Goal: Complete application form

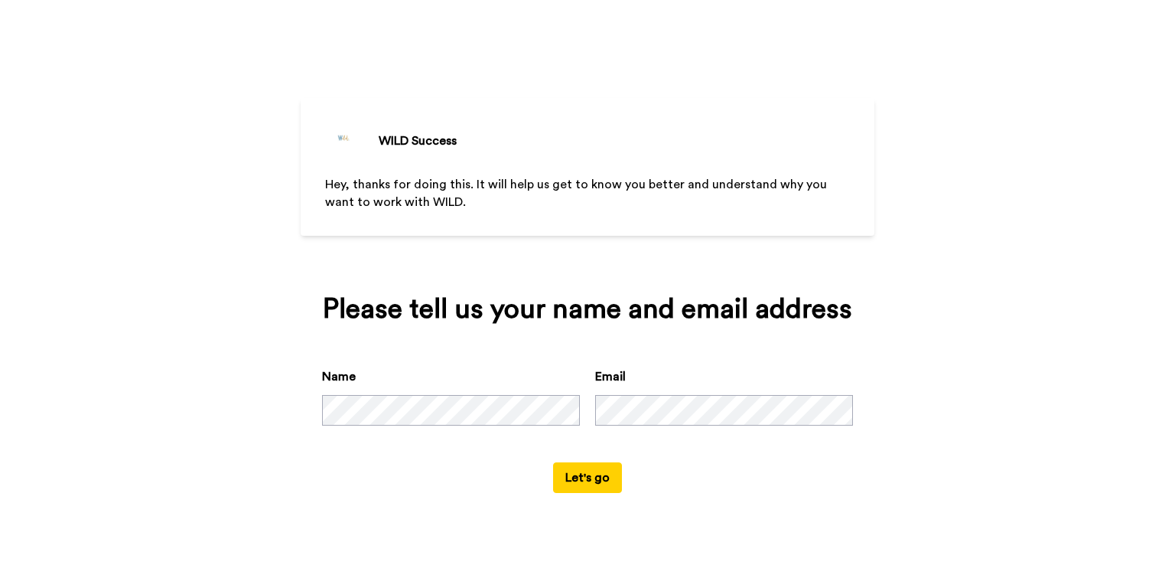
click at [591, 468] on button "Let's go" at bounding box center [587, 477] width 69 height 31
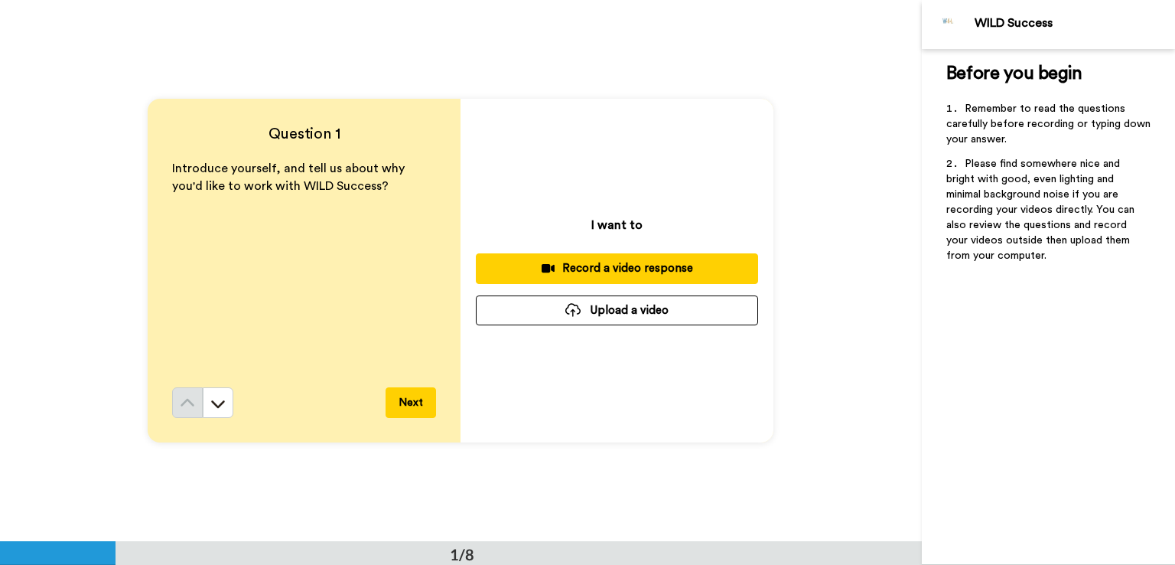
click at [609, 265] on div "Record a video response" at bounding box center [617, 268] width 258 height 16
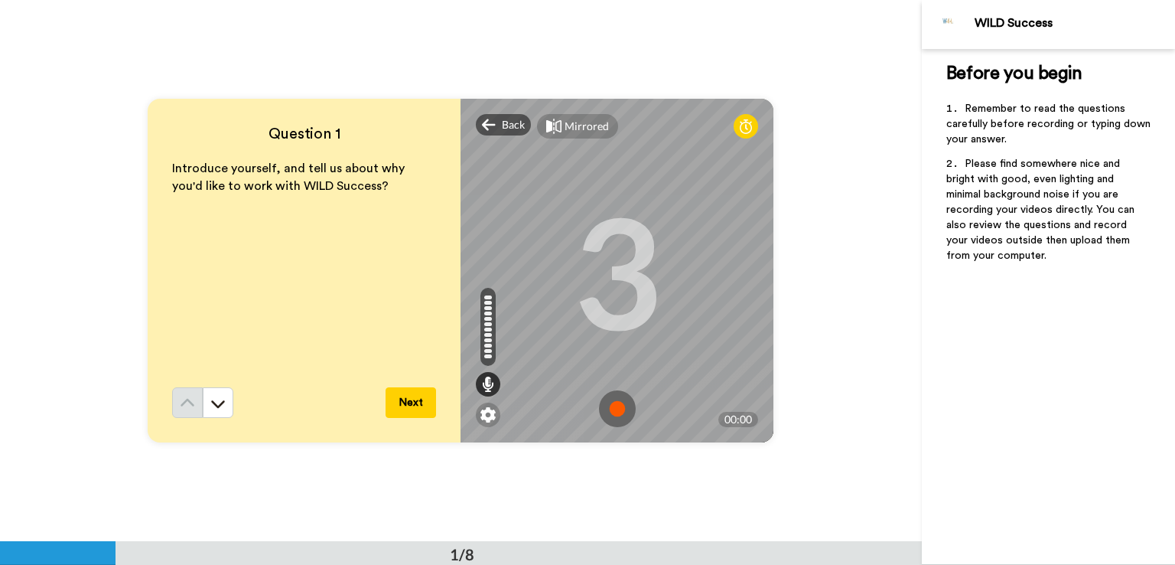
click at [613, 410] on img at bounding box center [617, 408] width 37 height 37
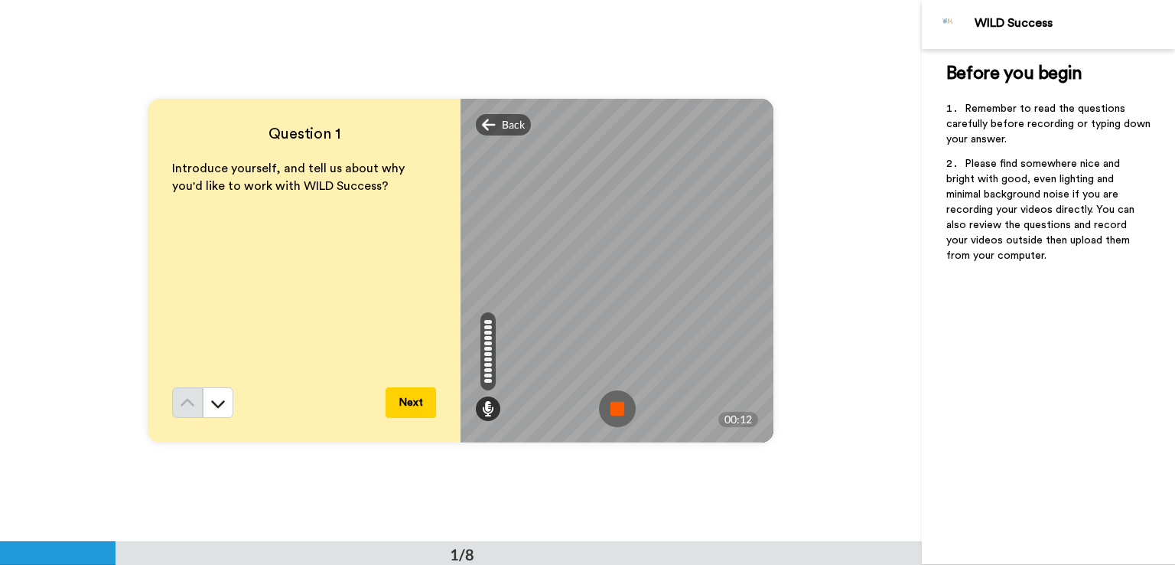
click at [673, 37] on div "Question 1 Introduce yourself, and tell us about why you'd like to work with WI…" at bounding box center [461, 270] width 922 height 541
click at [493, 123] on div "Back" at bounding box center [503, 124] width 55 height 21
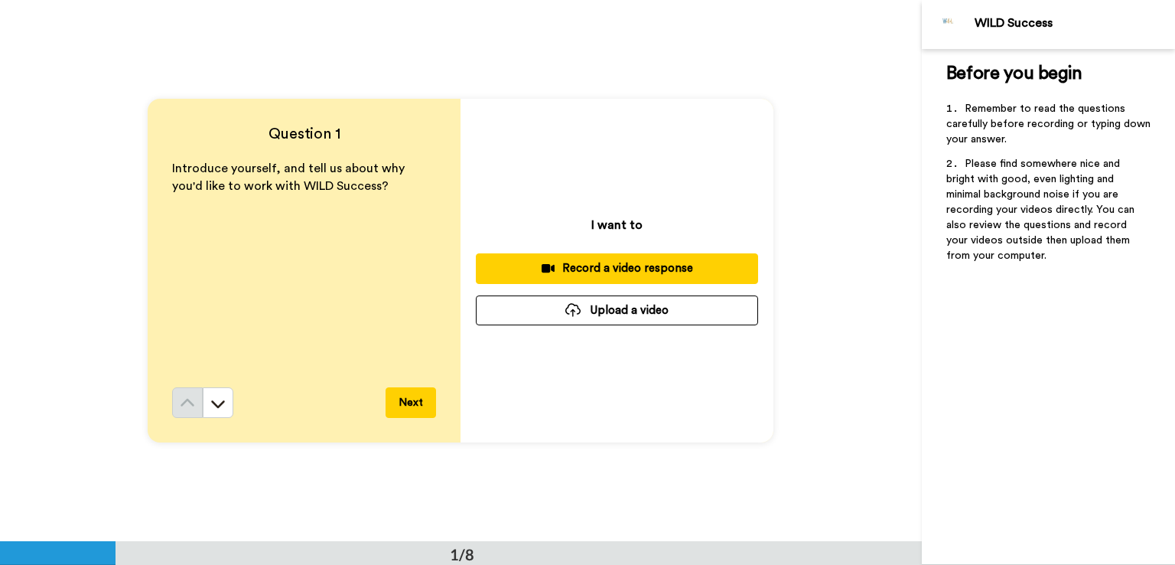
click at [626, 262] on div "Record a video response" at bounding box center [617, 268] width 258 height 16
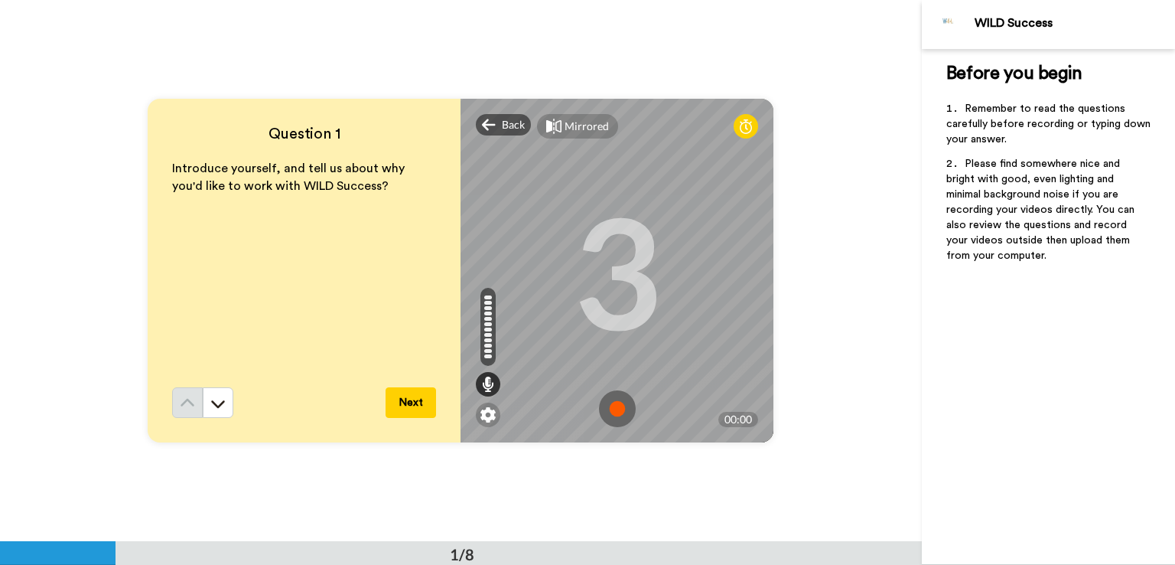
click at [614, 406] on img at bounding box center [617, 408] width 37 height 37
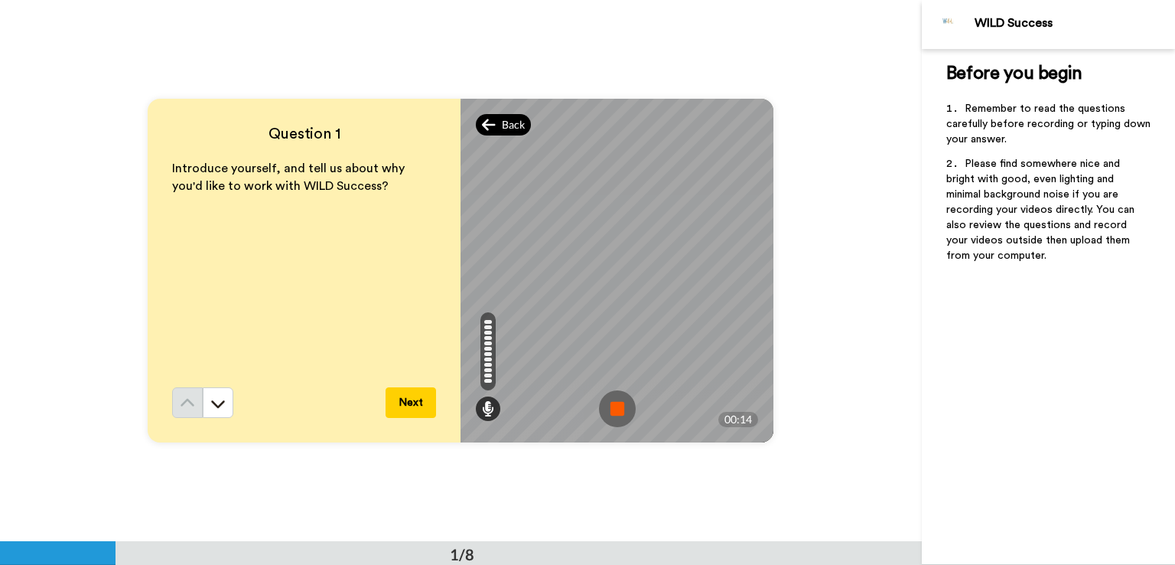
click at [482, 129] on icon at bounding box center [489, 124] width 14 height 15
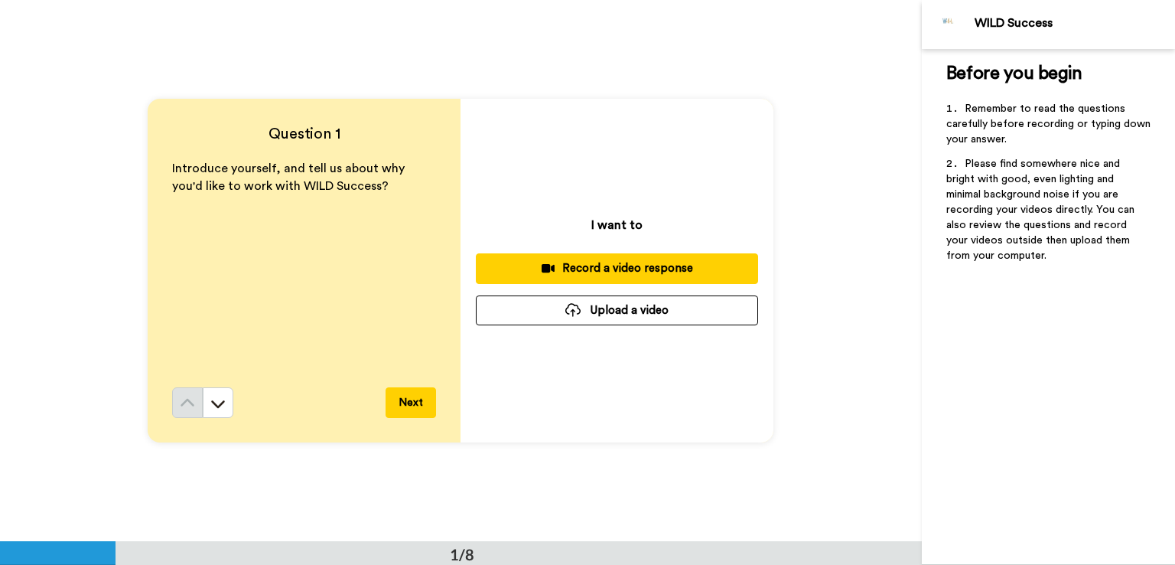
click at [639, 266] on div "Record a video response" at bounding box center [617, 268] width 258 height 16
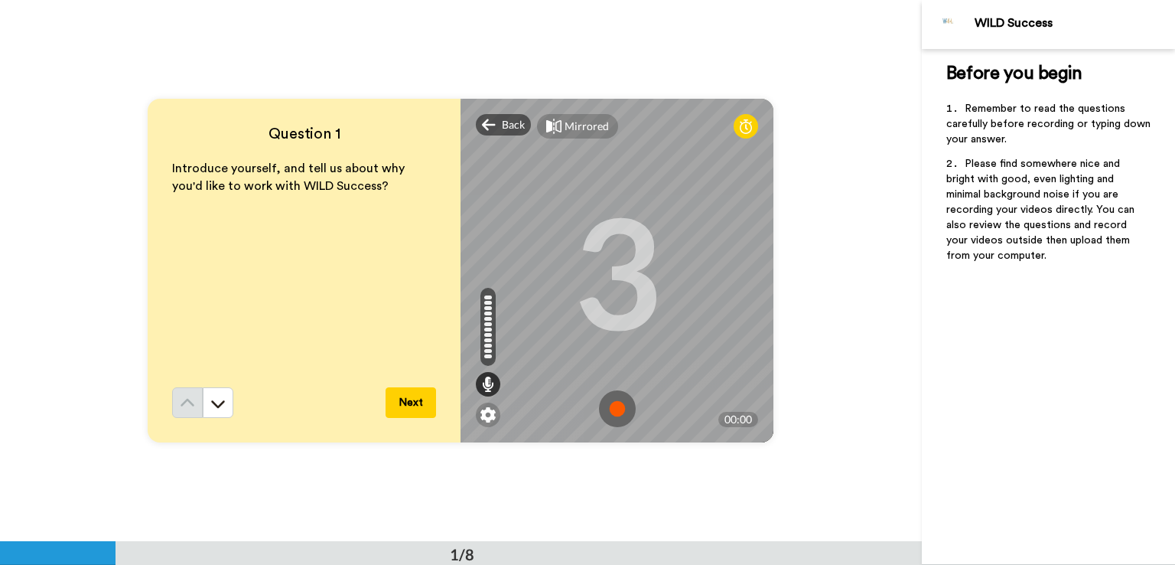
click at [619, 409] on img at bounding box center [617, 408] width 37 height 37
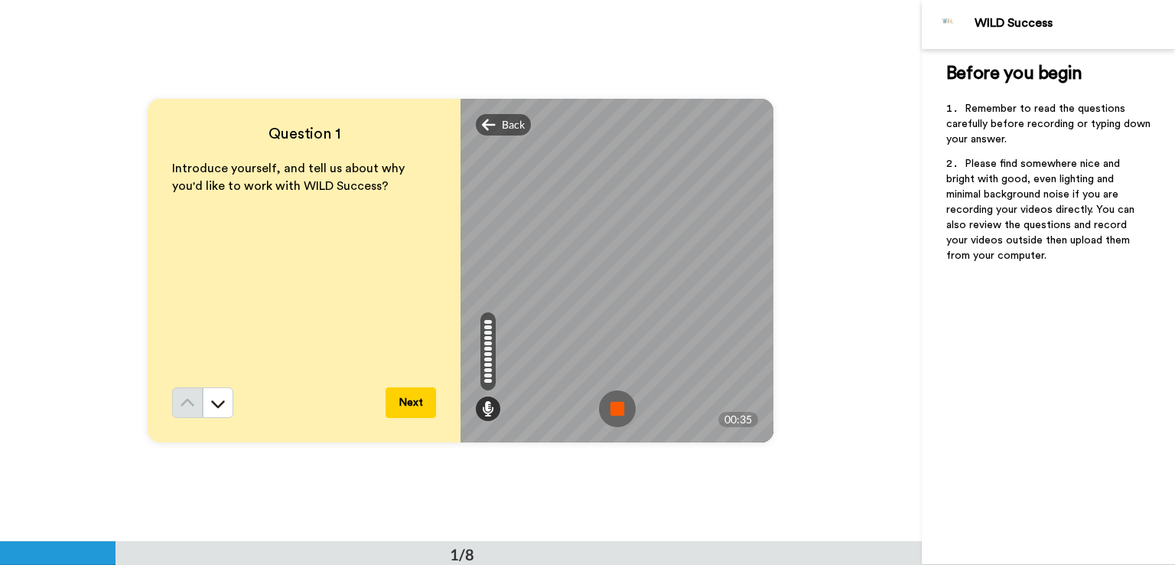
click at [617, 402] on img at bounding box center [617, 408] width 37 height 37
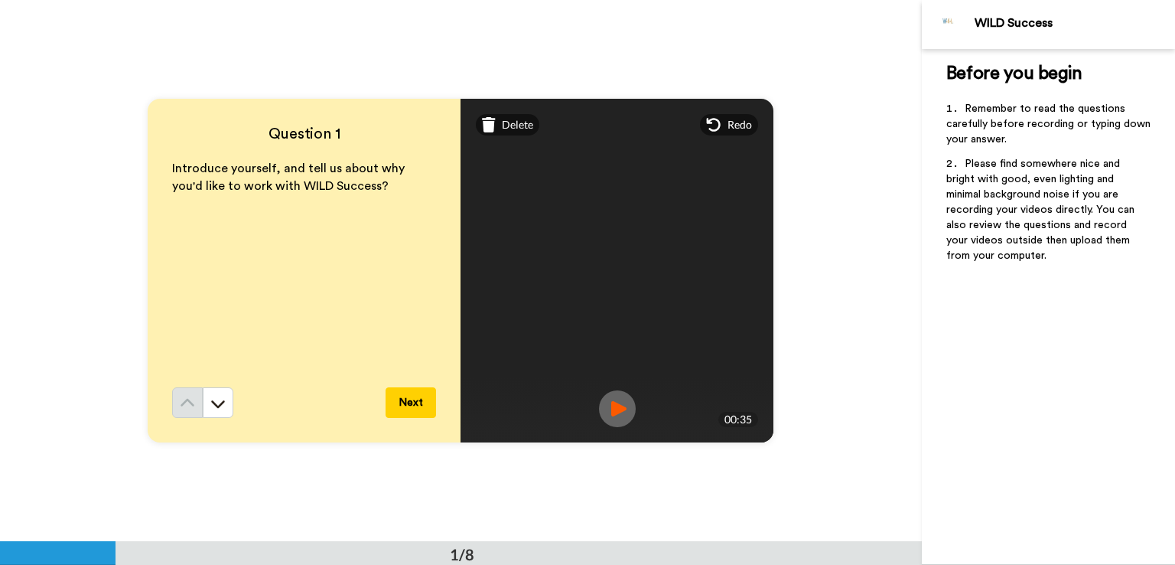
click at [613, 415] on img at bounding box center [617, 408] width 37 height 37
click at [714, 121] on icon at bounding box center [714, 125] width 14 height 14
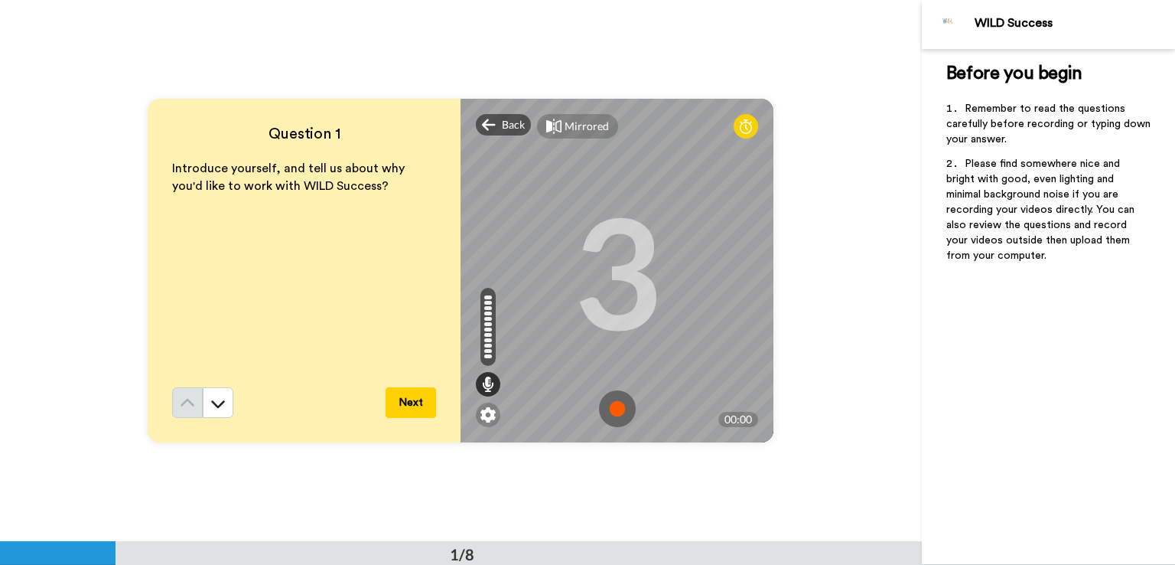
click at [610, 411] on img at bounding box center [617, 408] width 37 height 37
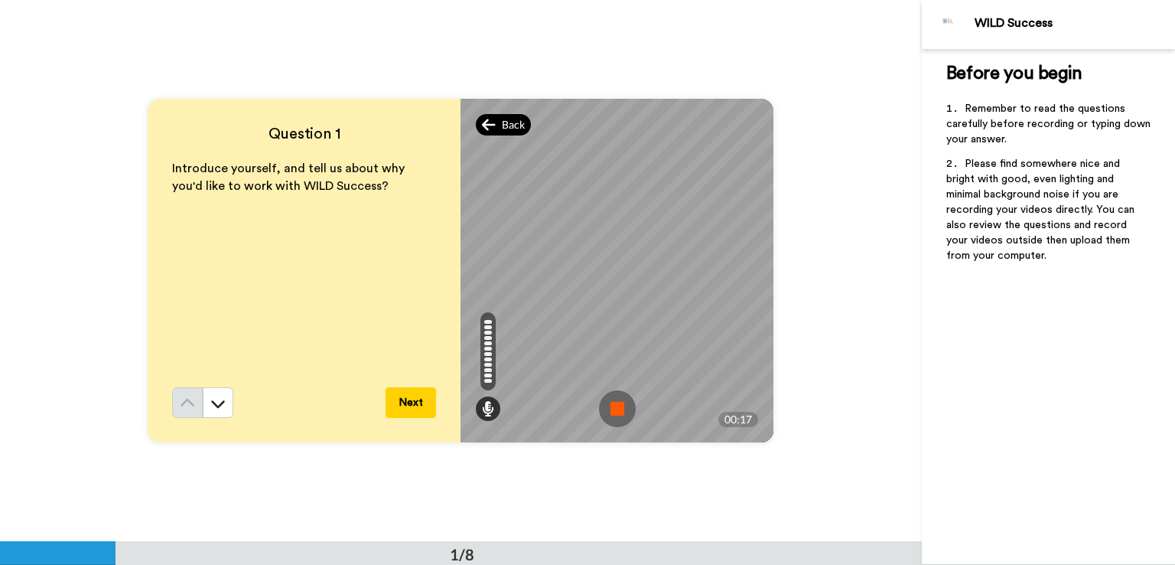
click at [502, 119] on span "Back" at bounding box center [513, 124] width 23 height 15
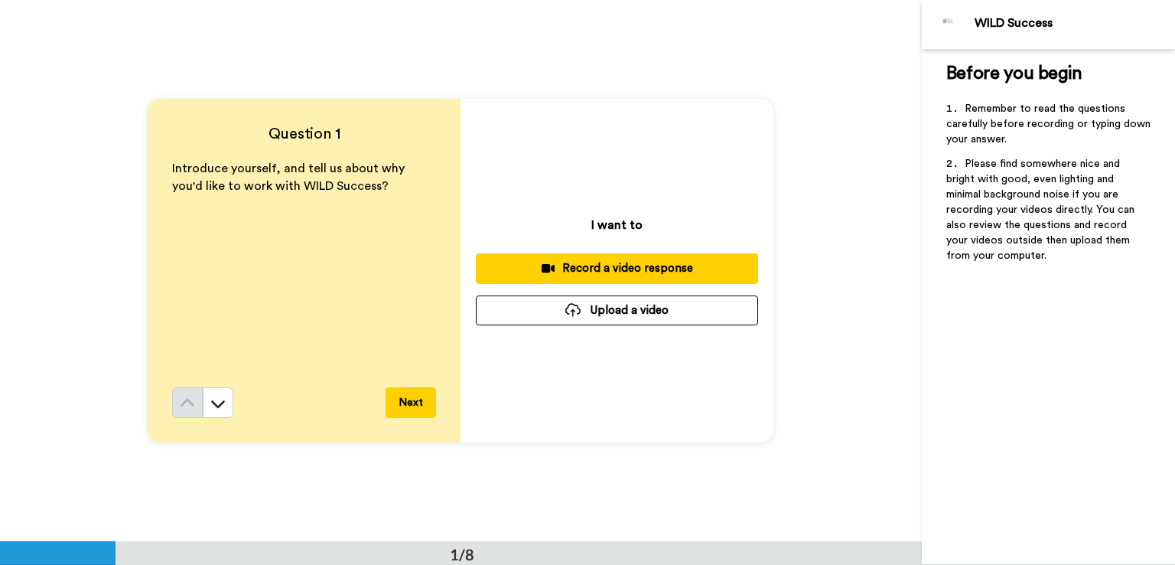
click at [614, 266] on div "Record a video response" at bounding box center [617, 268] width 258 height 16
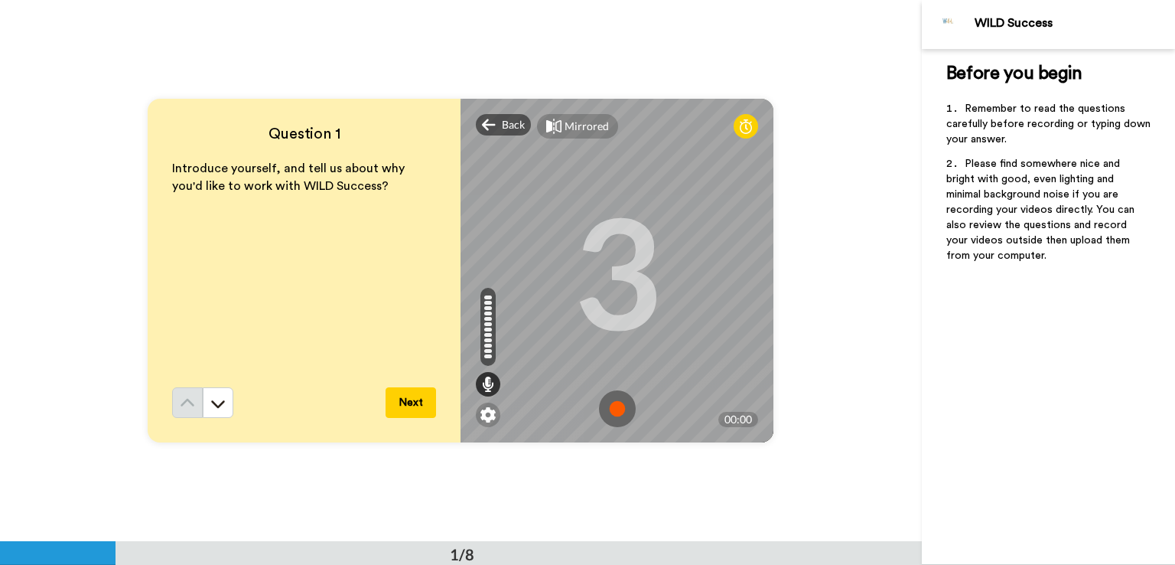
click at [608, 405] on img at bounding box center [617, 408] width 37 height 37
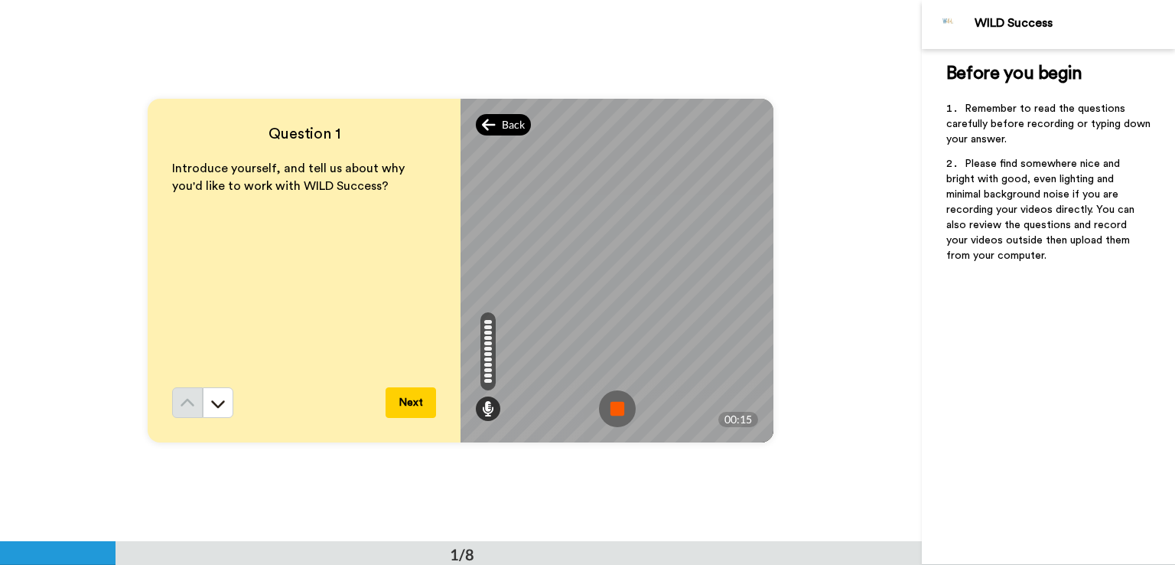
click at [494, 122] on div "Back" at bounding box center [503, 124] width 55 height 21
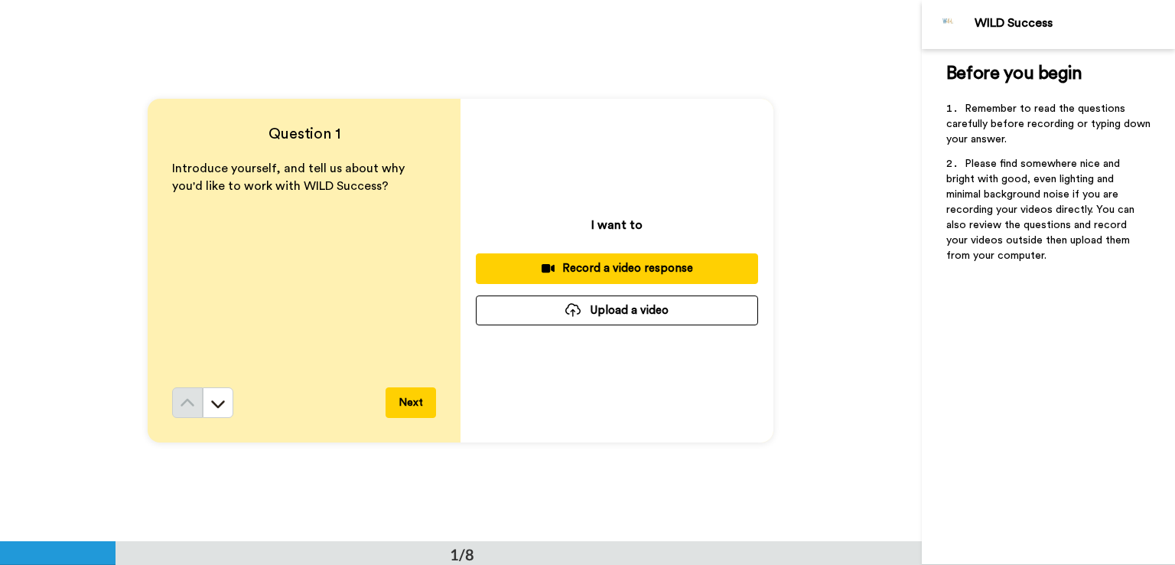
click at [620, 270] on div "Record a video response" at bounding box center [617, 268] width 258 height 16
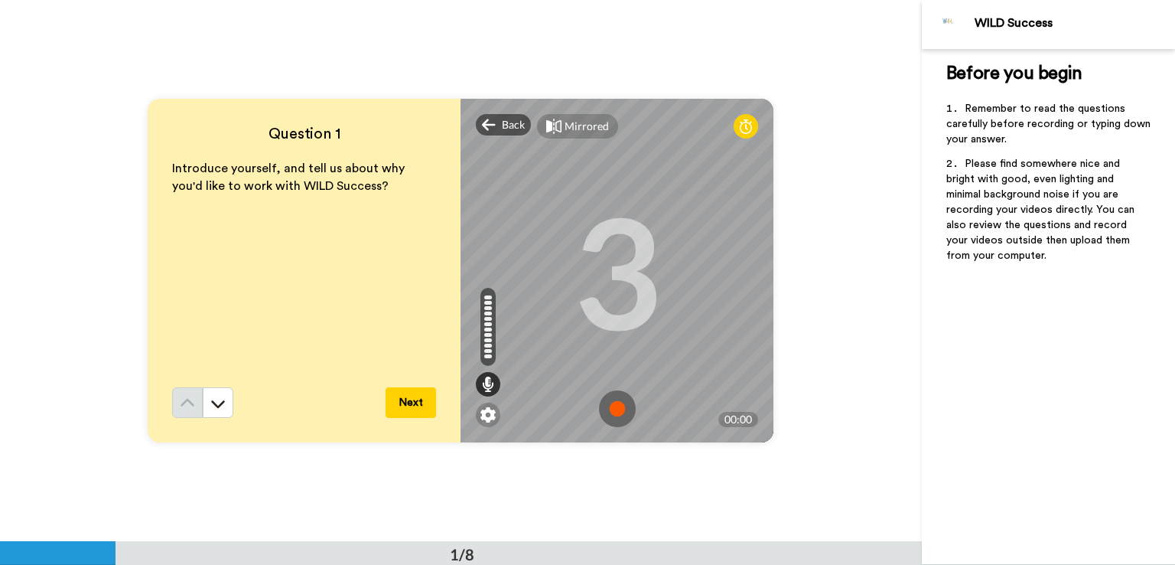
click at [616, 405] on img at bounding box center [617, 408] width 37 height 37
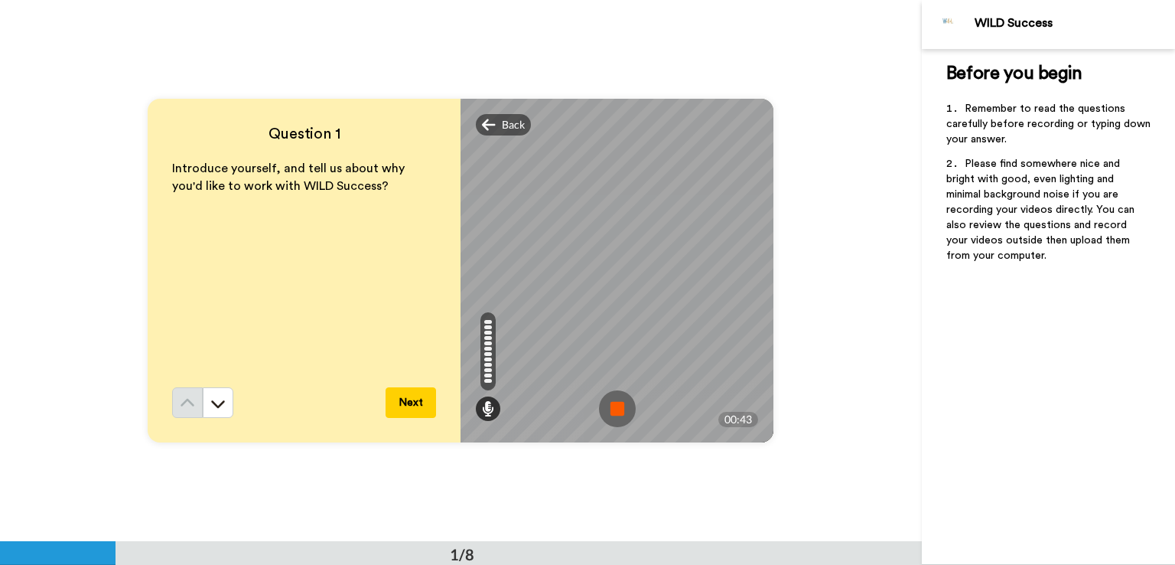
click at [613, 402] on img at bounding box center [617, 408] width 37 height 37
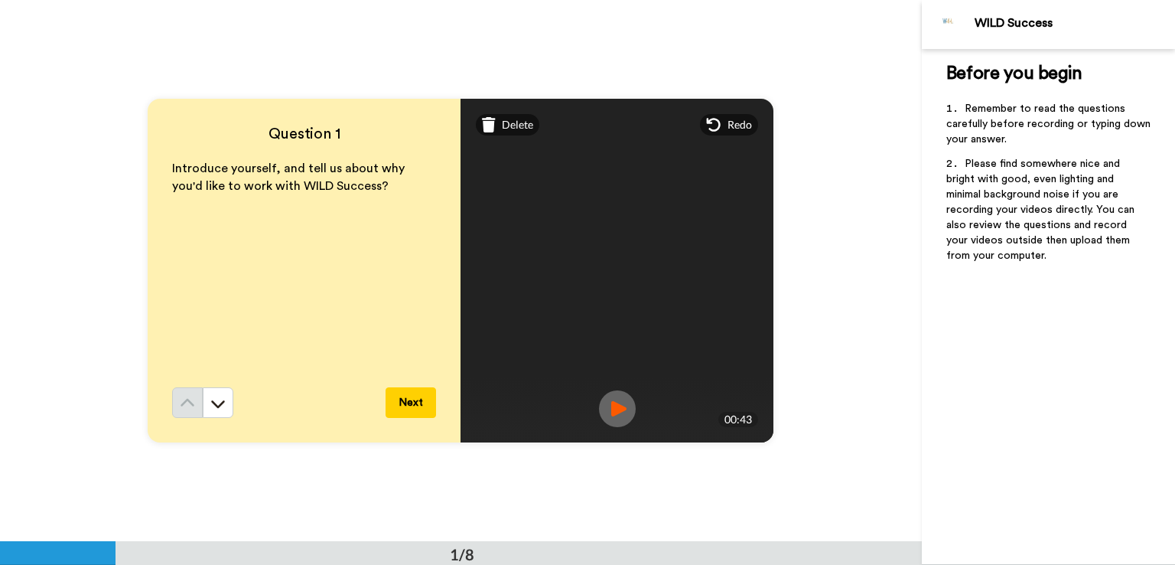
click at [623, 408] on img at bounding box center [617, 408] width 37 height 37
click at [205, 405] on button at bounding box center [218, 402] width 31 height 31
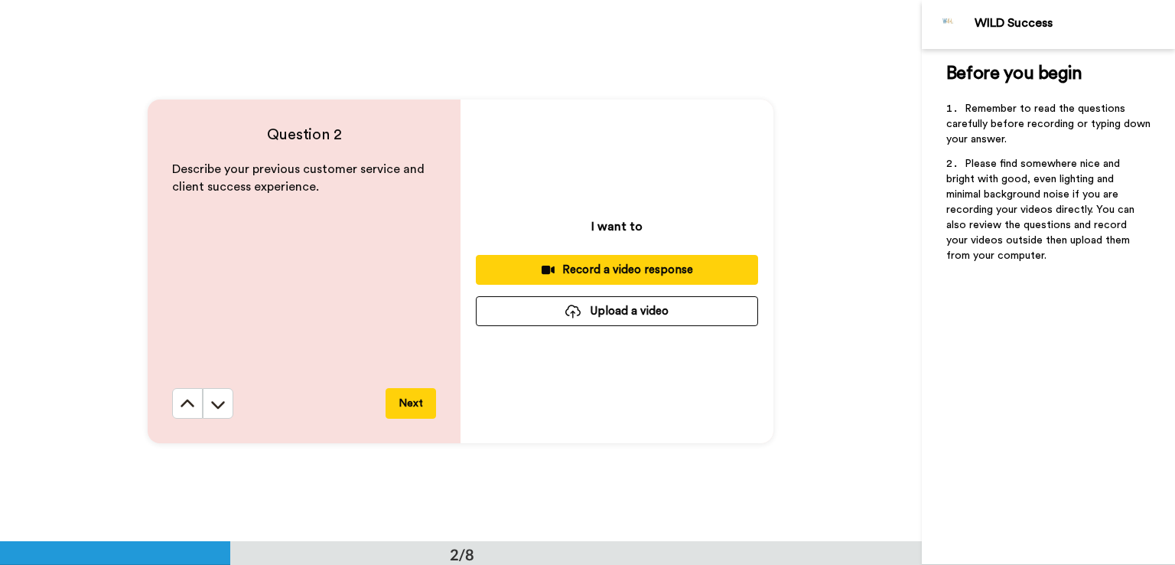
scroll to position [541, 0]
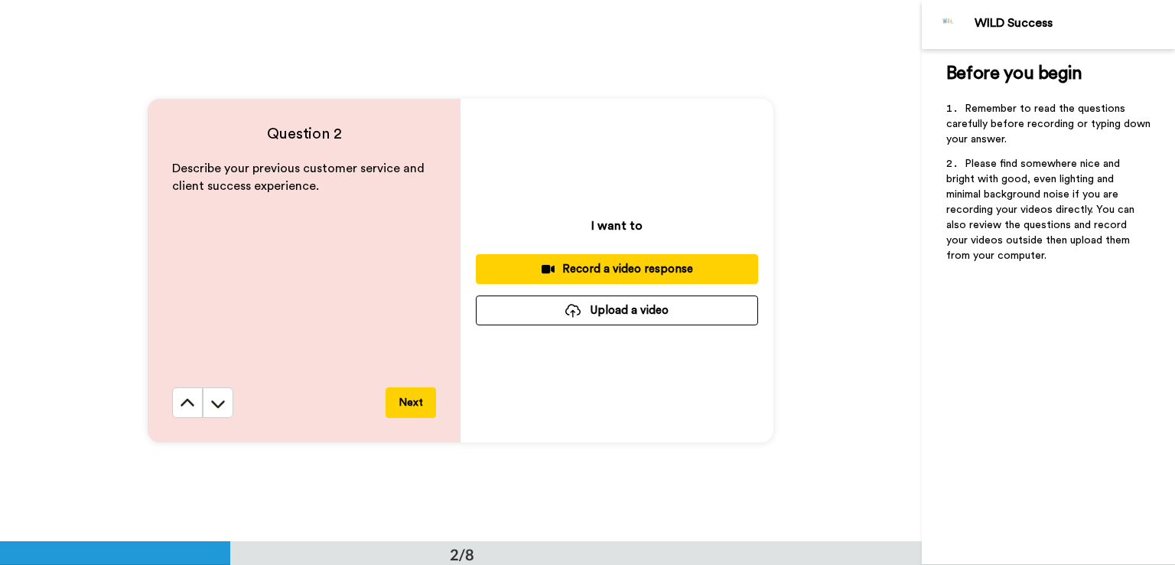
click at [538, 273] on div "Record a video response" at bounding box center [617, 269] width 258 height 16
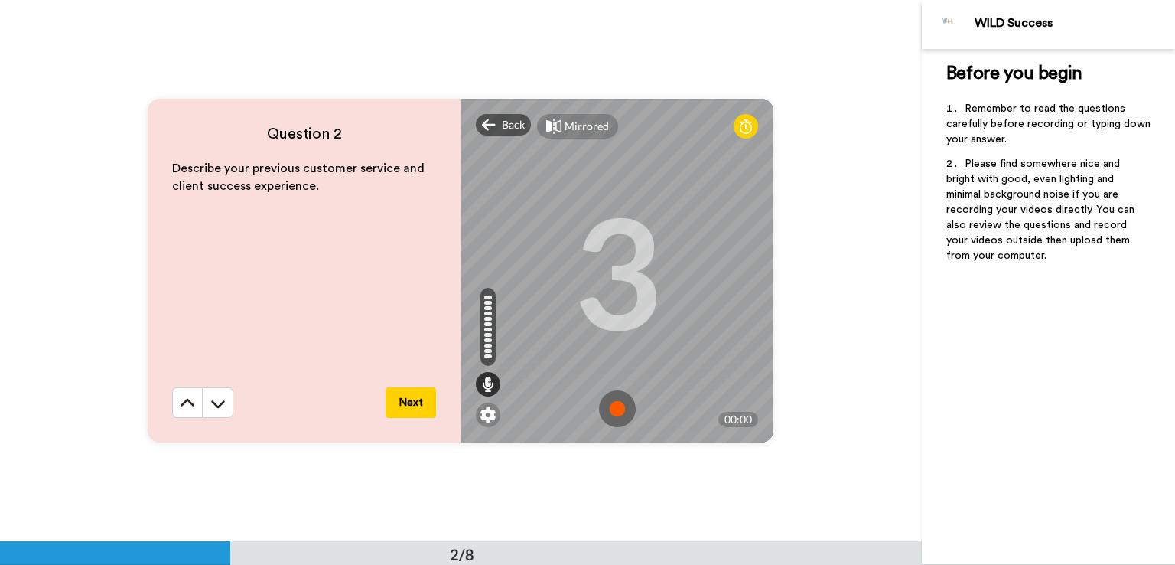
click at [619, 406] on img at bounding box center [617, 408] width 37 height 37
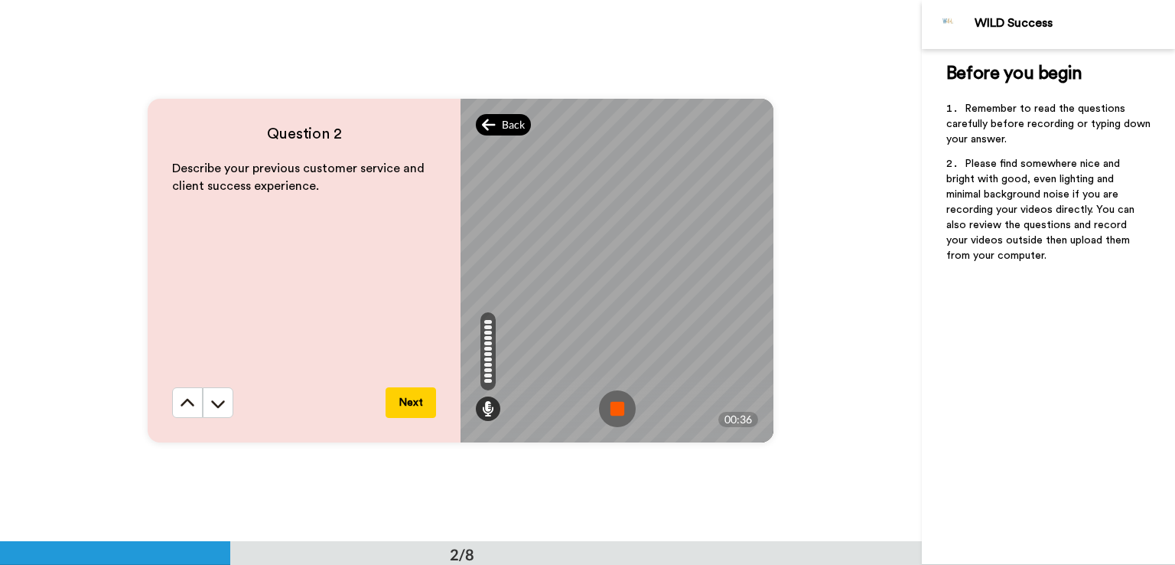
click at [486, 127] on icon at bounding box center [489, 124] width 14 height 15
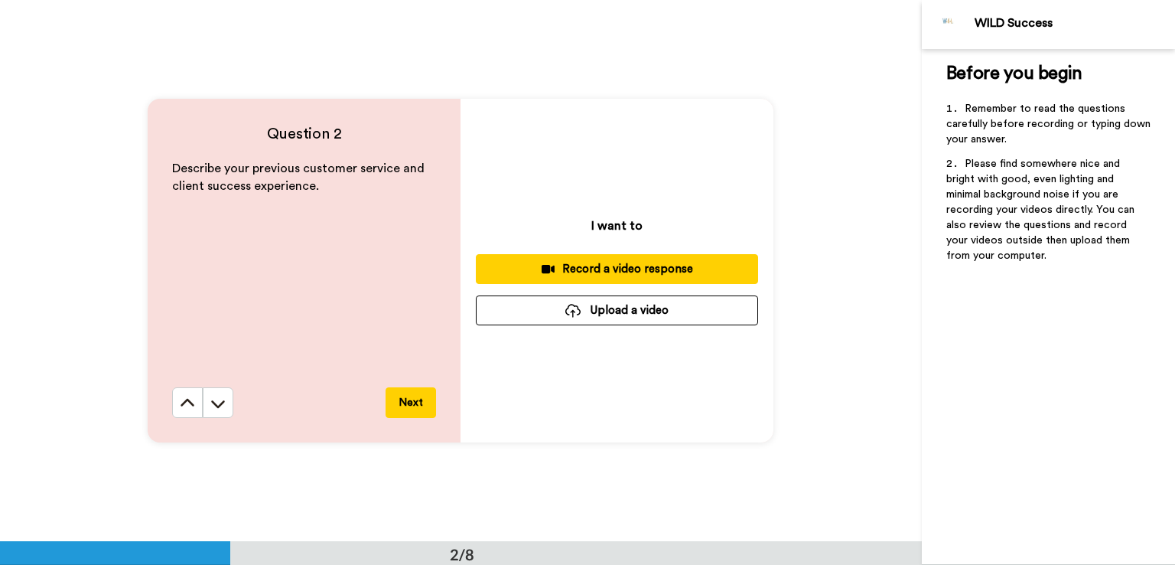
click at [620, 268] on div "Record a video response" at bounding box center [617, 269] width 258 height 16
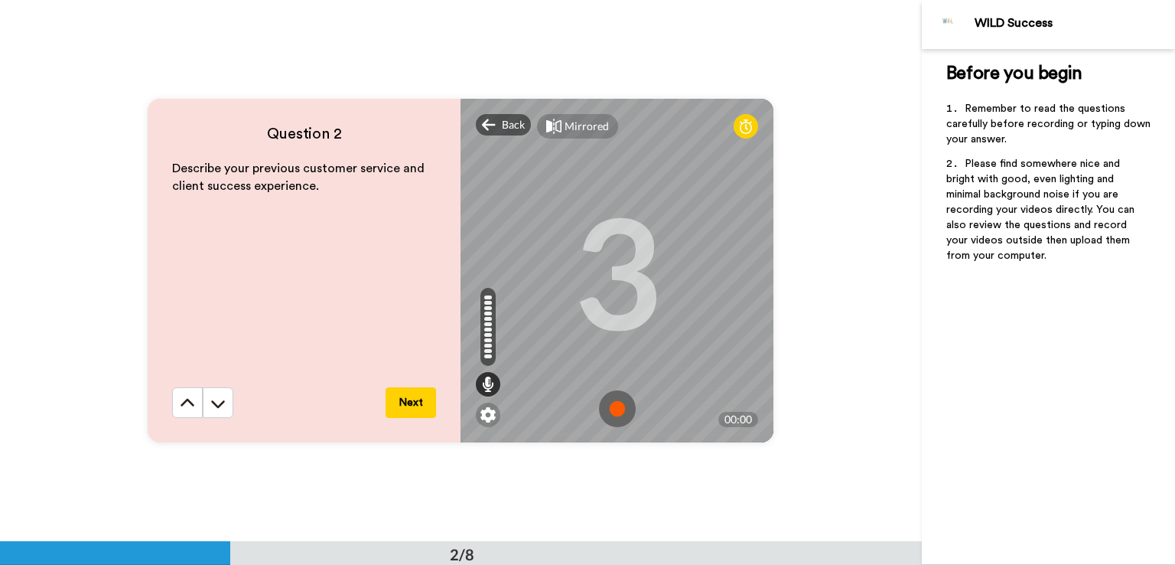
click at [616, 406] on img at bounding box center [617, 408] width 37 height 37
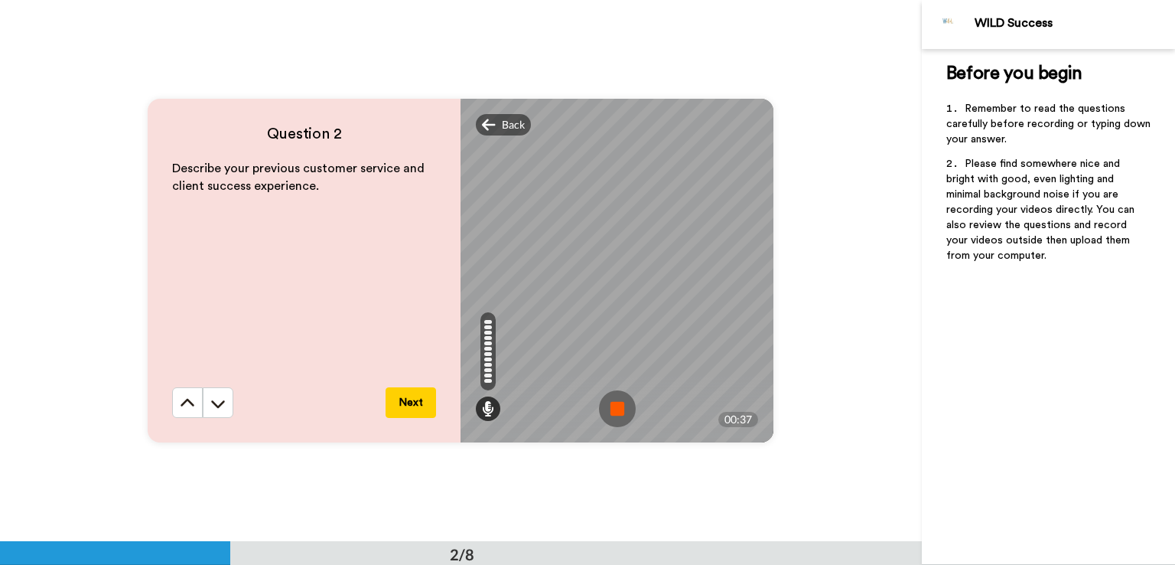
click at [613, 414] on img at bounding box center [617, 408] width 37 height 37
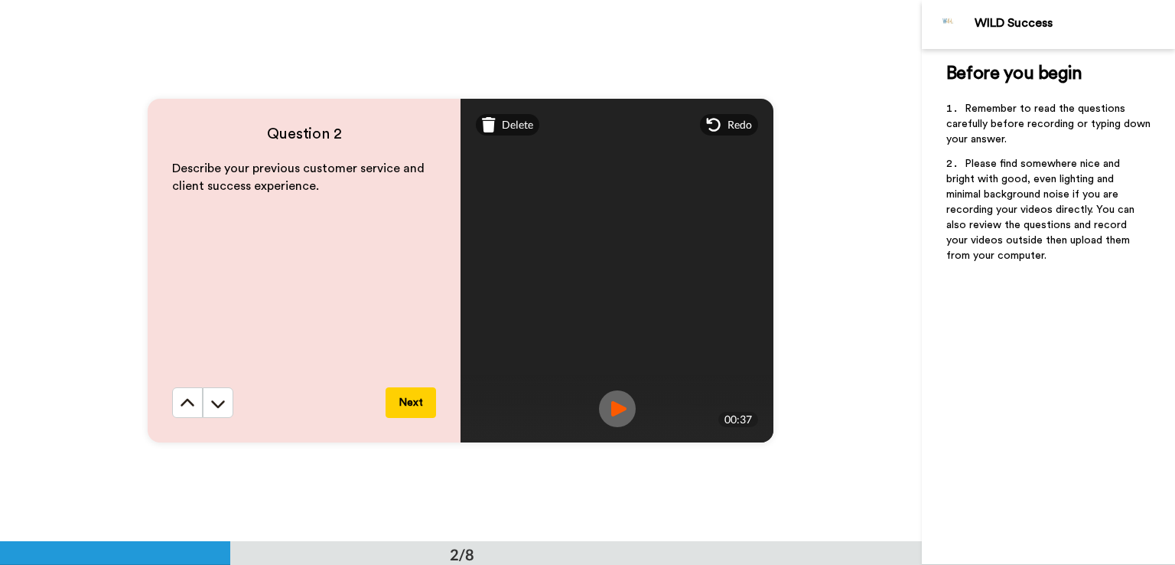
click at [618, 405] on img at bounding box center [617, 408] width 37 height 37
click at [413, 402] on button "Next" at bounding box center [411, 402] width 50 height 31
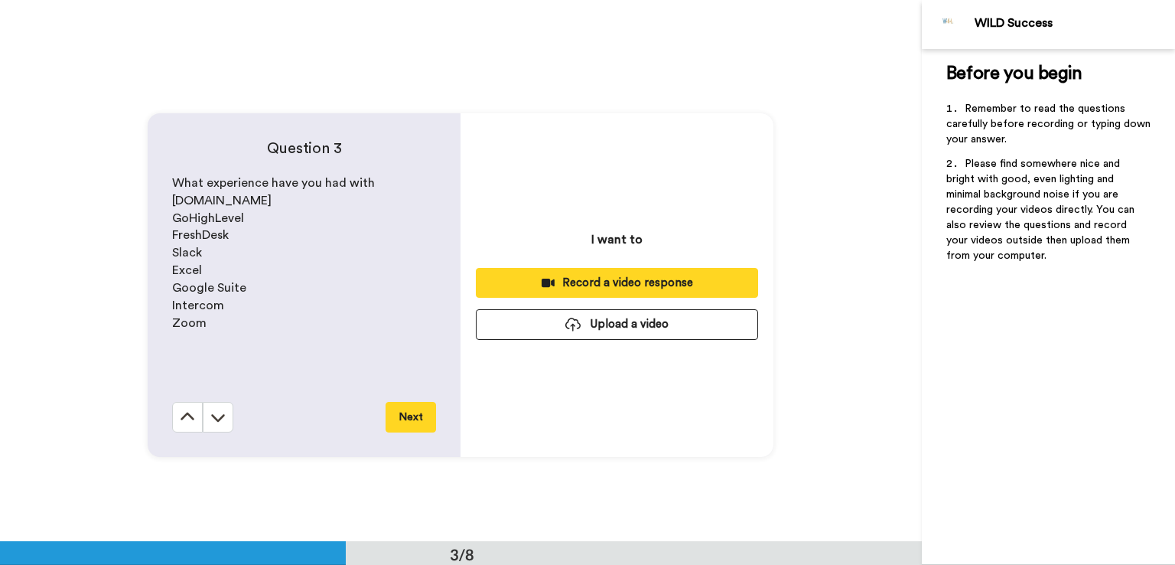
scroll to position [1082, 0]
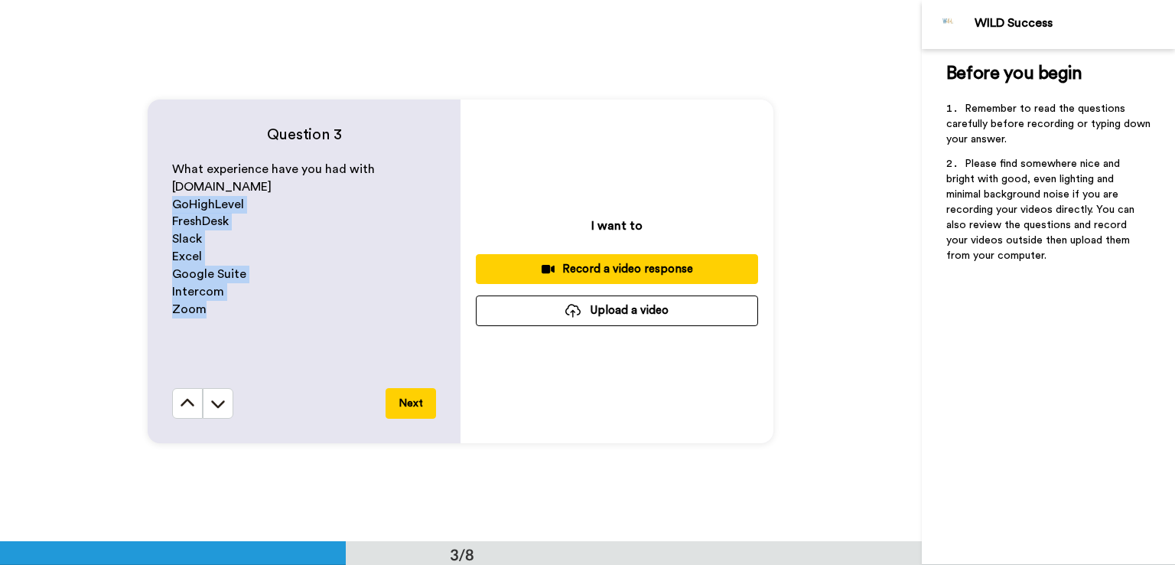
drag, startPoint x: 216, startPoint y: 311, endPoint x: 155, endPoint y: 203, distance: 124.0
click at [155, 203] on div "Question 3 What experience have you had with [DOMAIN_NAME] GoHighLevel FreshDes…" at bounding box center [304, 270] width 313 height 343
copy div "GoHighLevel FreshDesk Slack Excel Google Suite Intercom Zoom"
click at [621, 266] on div "Record a video response" at bounding box center [617, 269] width 258 height 16
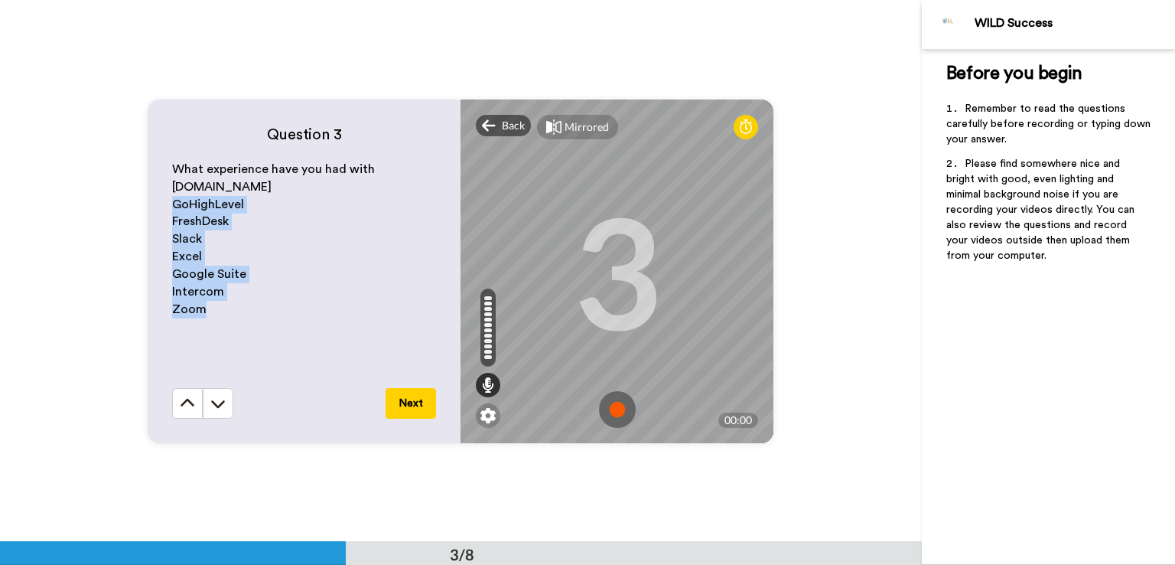
click at [607, 408] on img at bounding box center [617, 409] width 37 height 37
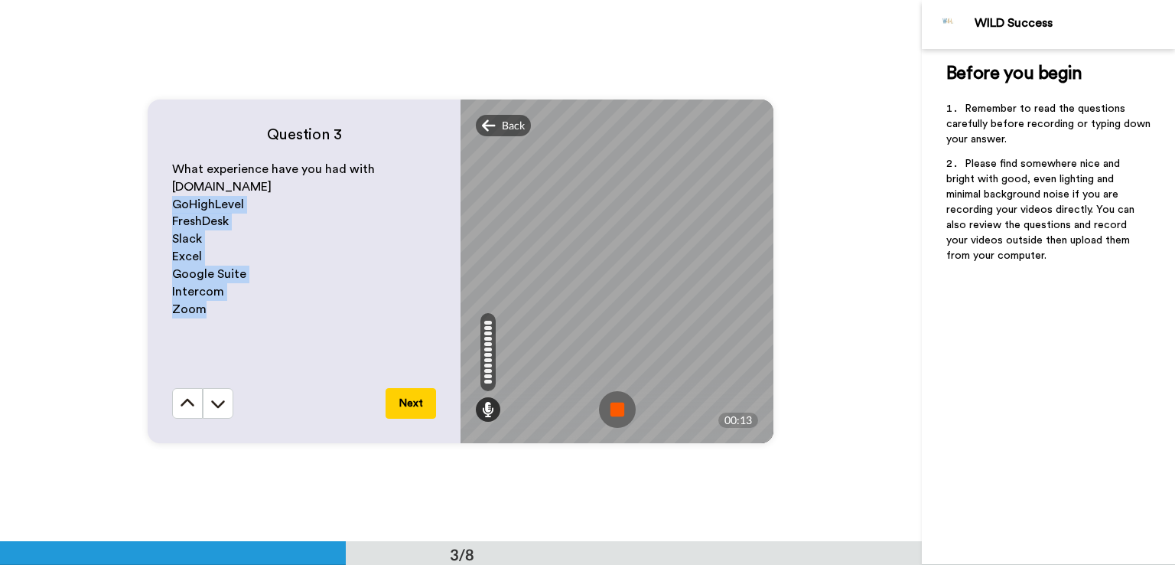
click at [619, 405] on img at bounding box center [617, 409] width 37 height 37
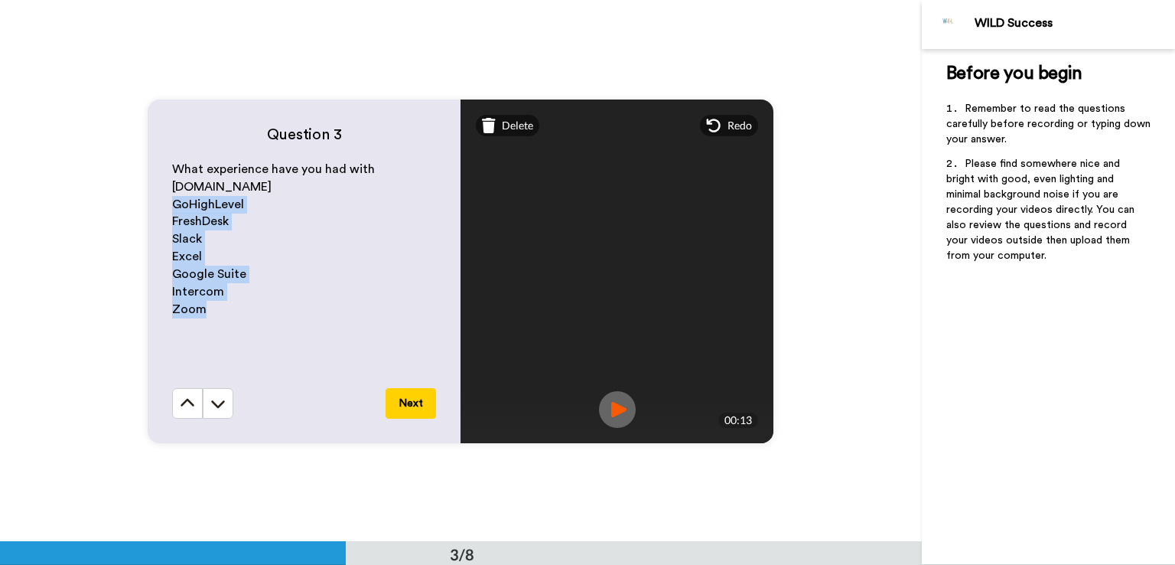
click at [405, 401] on button "Next" at bounding box center [411, 403] width 50 height 31
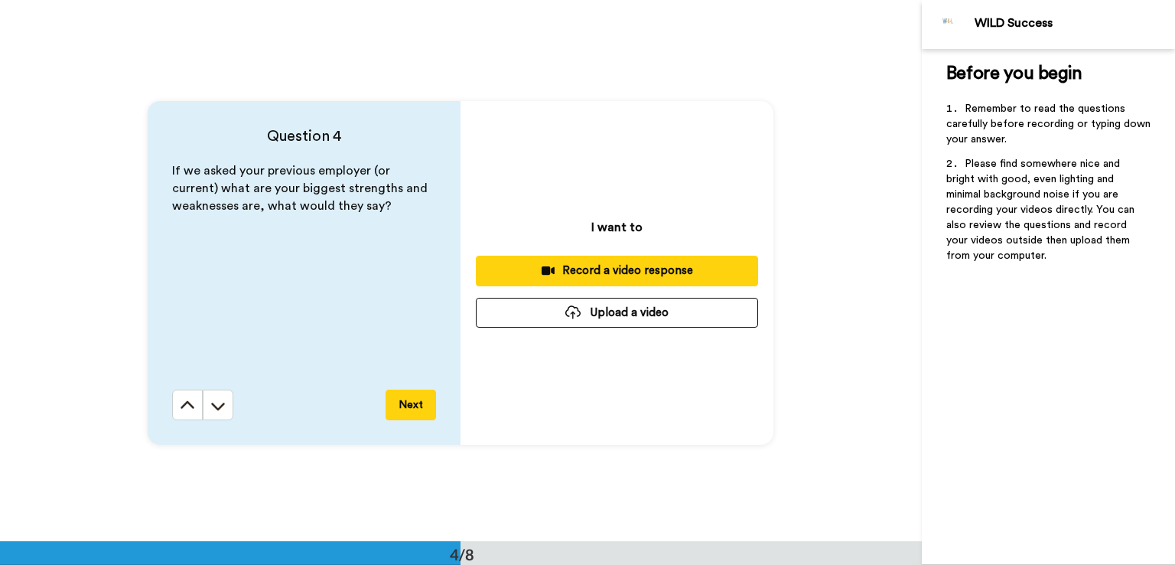
scroll to position [1622, 0]
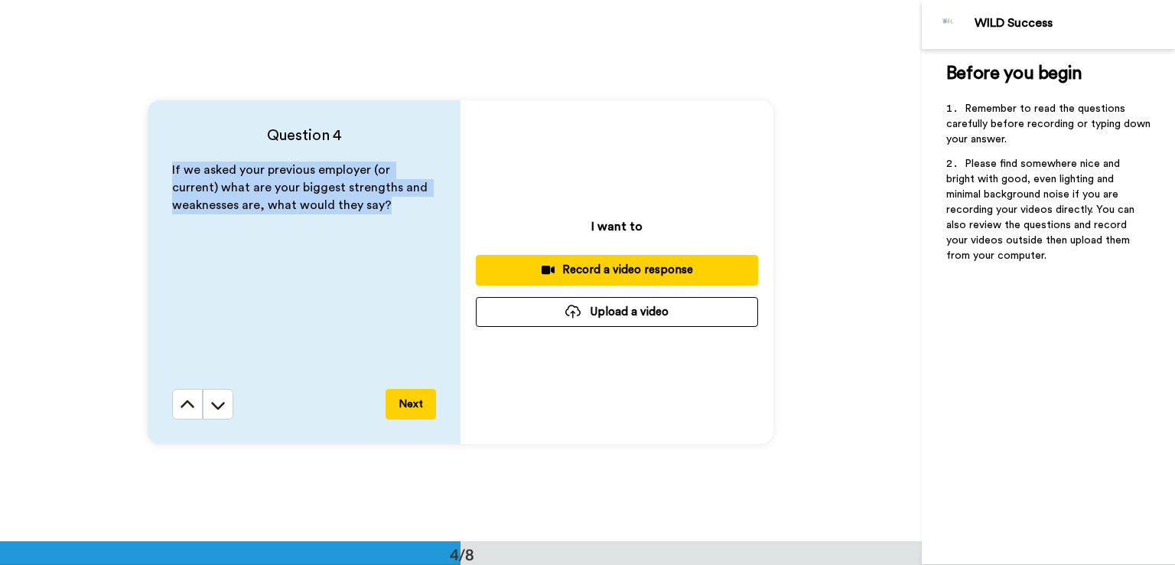
drag, startPoint x: 362, startPoint y: 202, endPoint x: 135, endPoint y: 171, distance: 229.3
click at [135, 171] on div "Question 4 If we asked your previous employer (or current) what are your bigges…" at bounding box center [461, 272] width 922 height 541
copy span "If we asked your previous employer (or current) what are your biggest strengths…"
click at [656, 267] on div "Record a video response" at bounding box center [617, 270] width 258 height 16
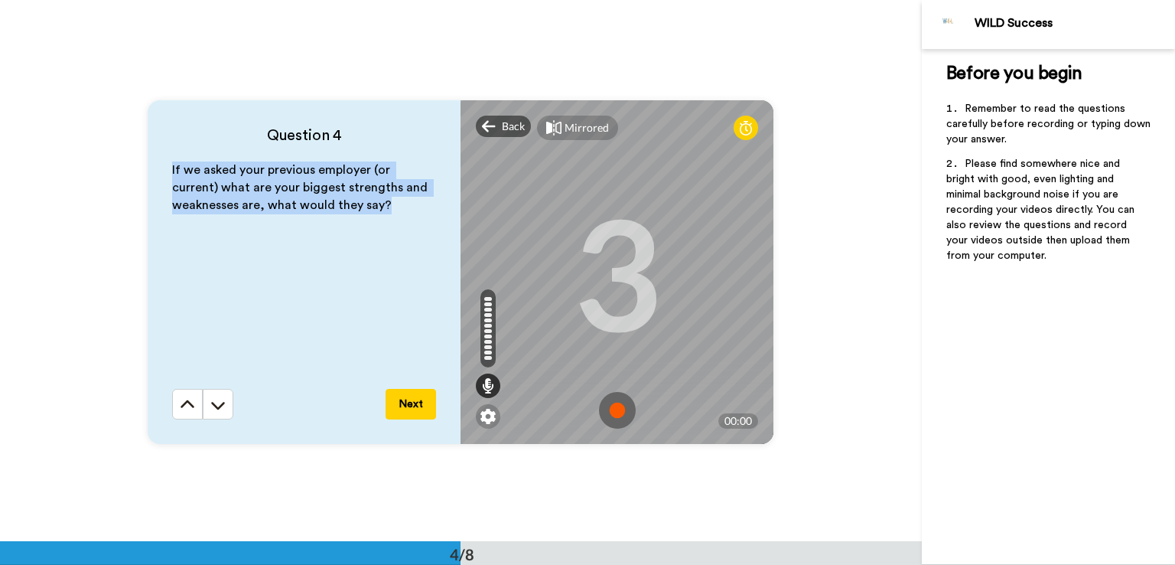
click at [605, 413] on img at bounding box center [617, 410] width 37 height 37
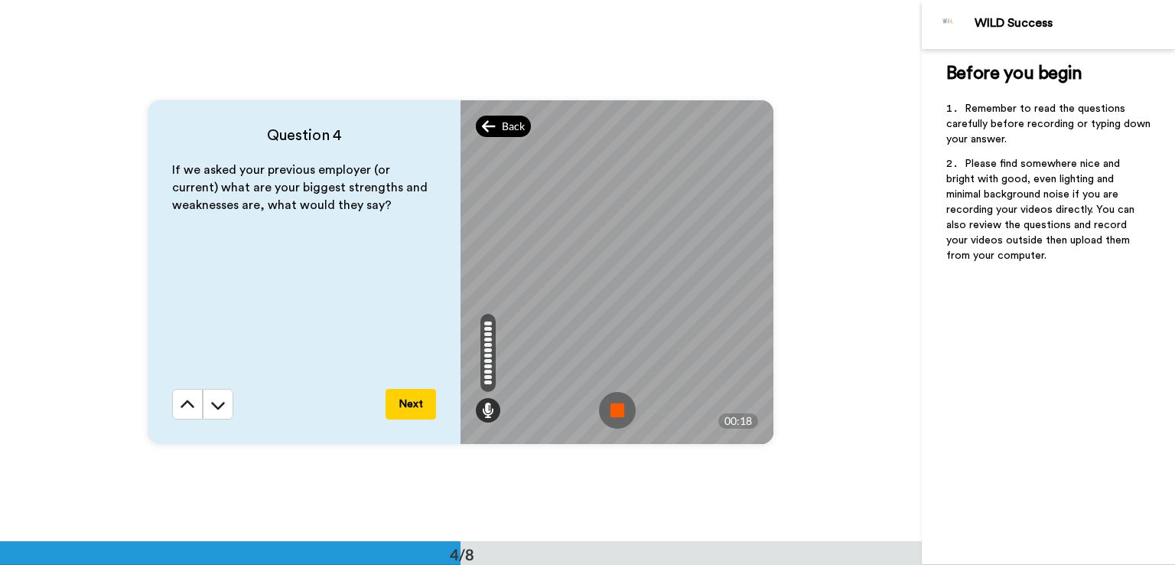
click at [502, 120] on span "Back" at bounding box center [513, 126] width 23 height 15
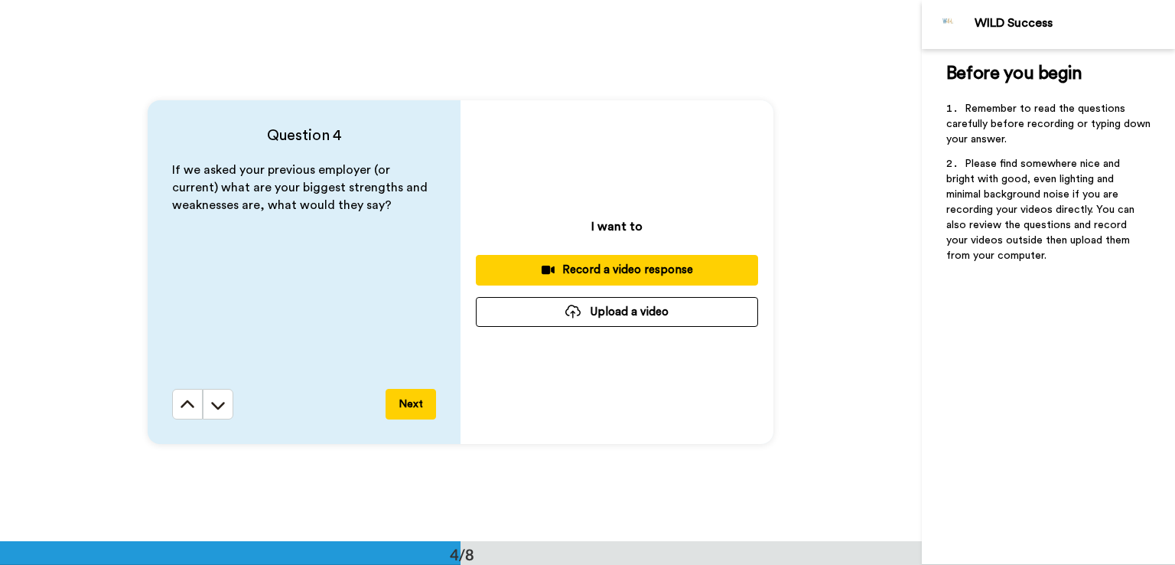
click at [639, 269] on div "Record a video response" at bounding box center [617, 270] width 258 height 16
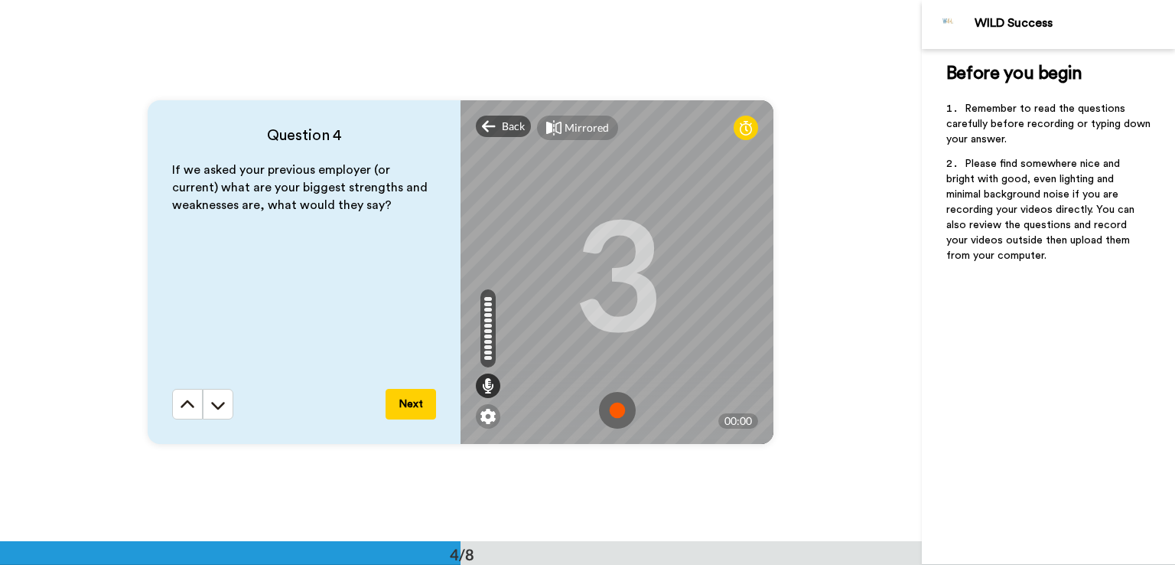
click at [605, 404] on img at bounding box center [617, 410] width 37 height 37
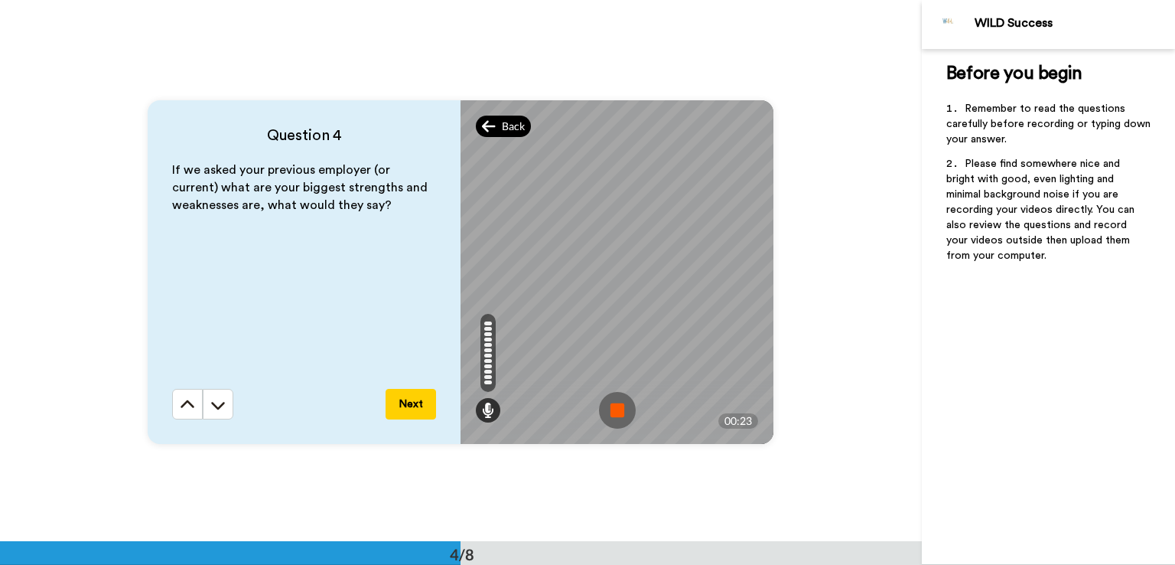
click at [482, 119] on icon at bounding box center [489, 126] width 14 height 15
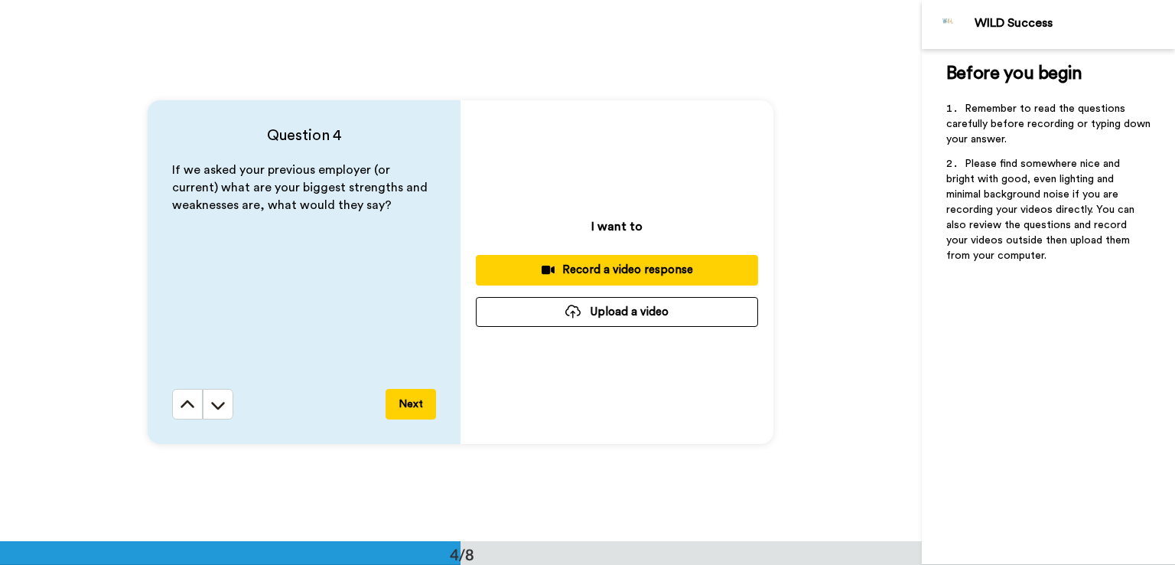
click at [621, 265] on div "Record a video response" at bounding box center [617, 270] width 258 height 16
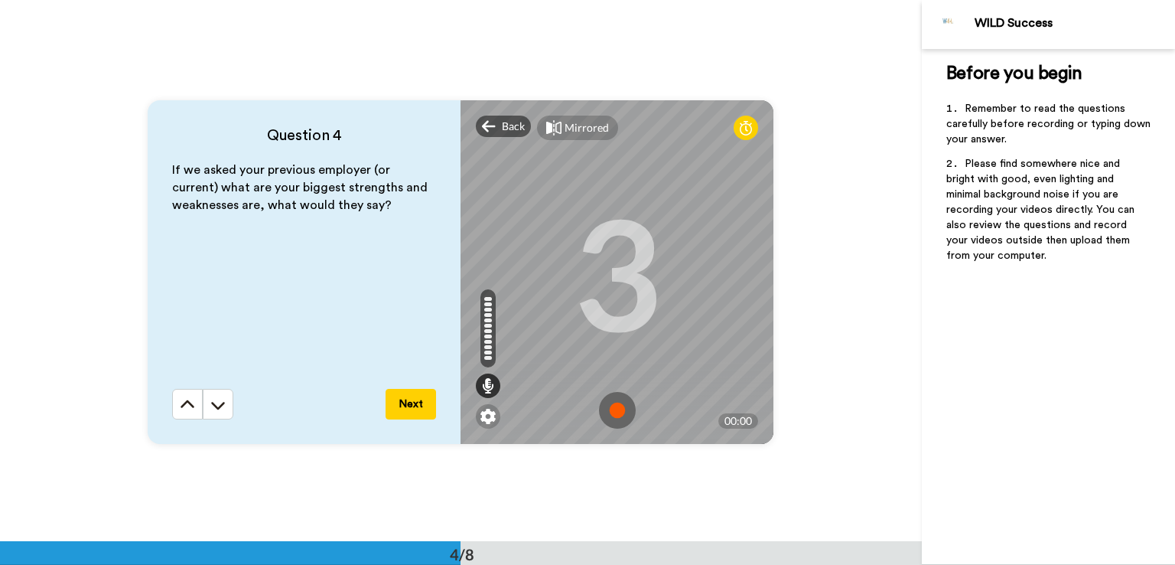
click at [616, 408] on img at bounding box center [617, 410] width 37 height 37
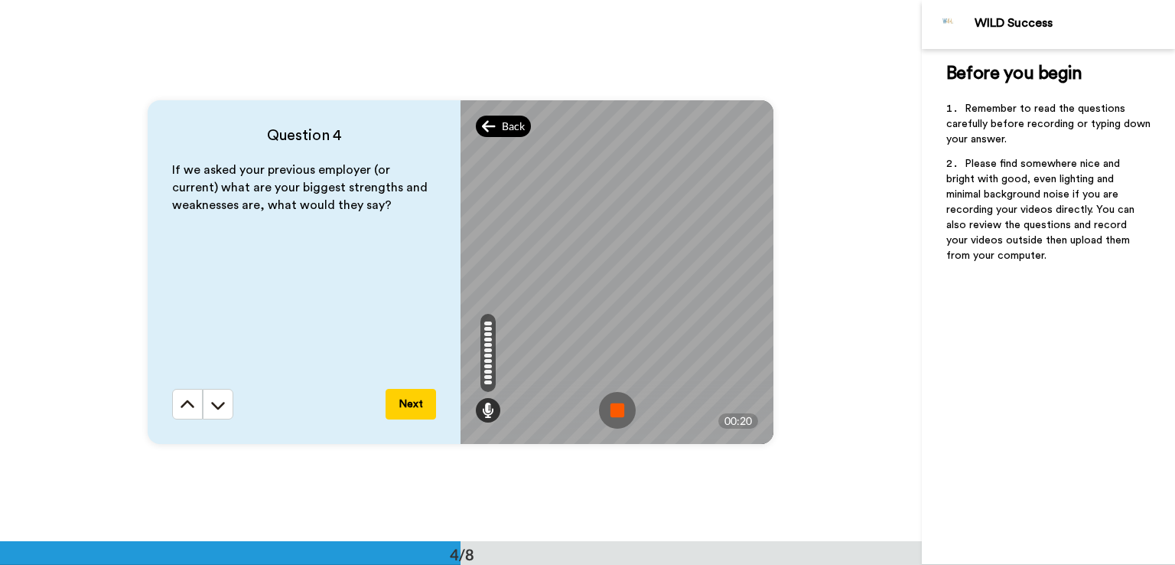
click at [486, 126] on icon at bounding box center [489, 126] width 14 height 15
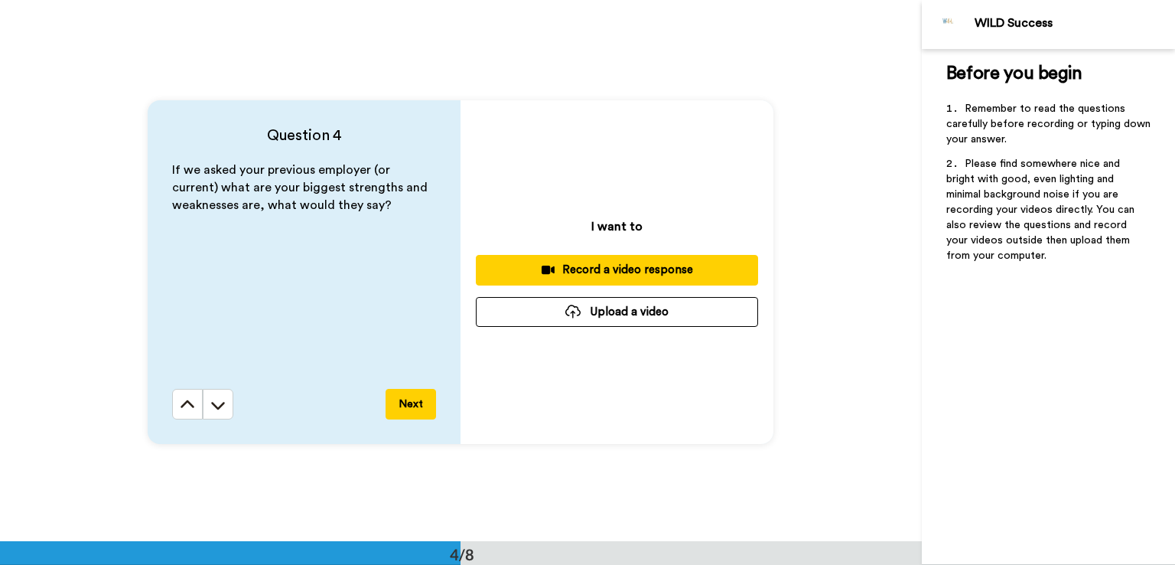
click at [618, 262] on div "Record a video response" at bounding box center [617, 270] width 258 height 16
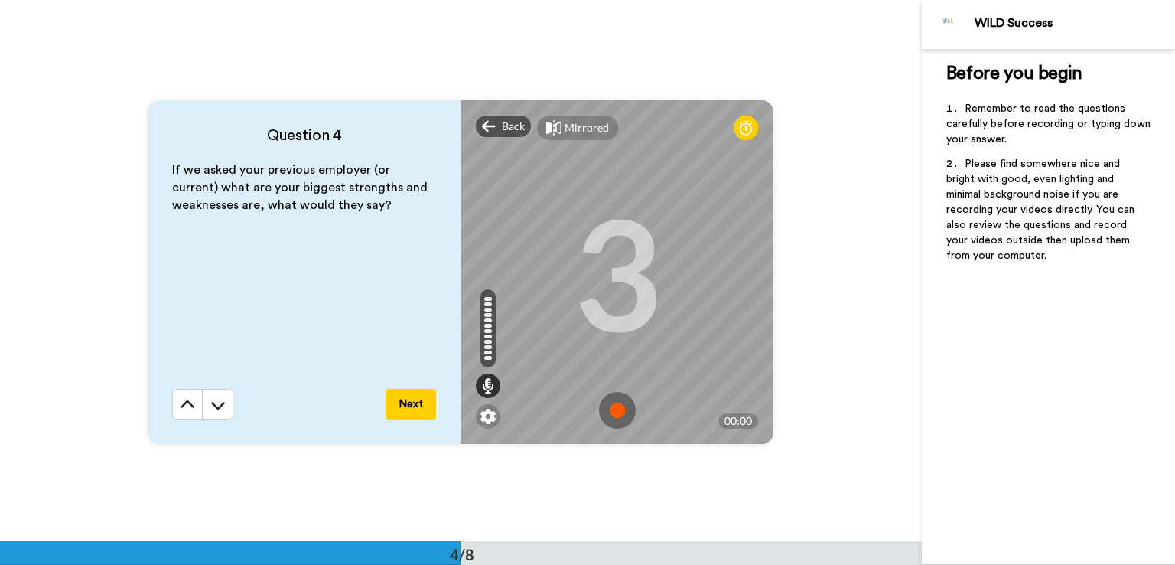
click at [614, 408] on img at bounding box center [617, 410] width 37 height 37
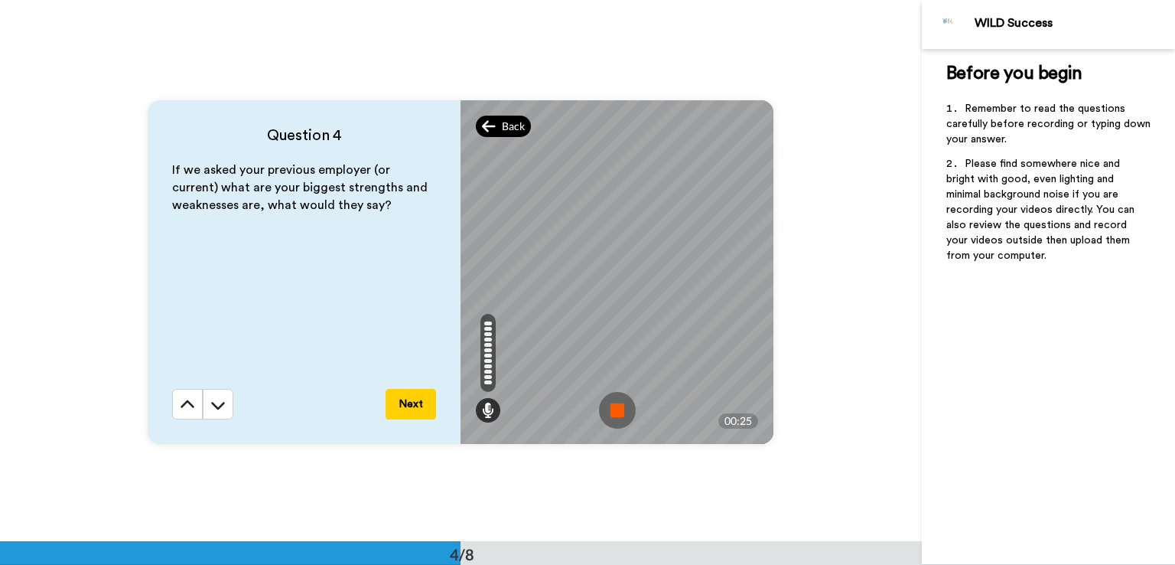
click at [488, 120] on icon at bounding box center [489, 126] width 14 height 15
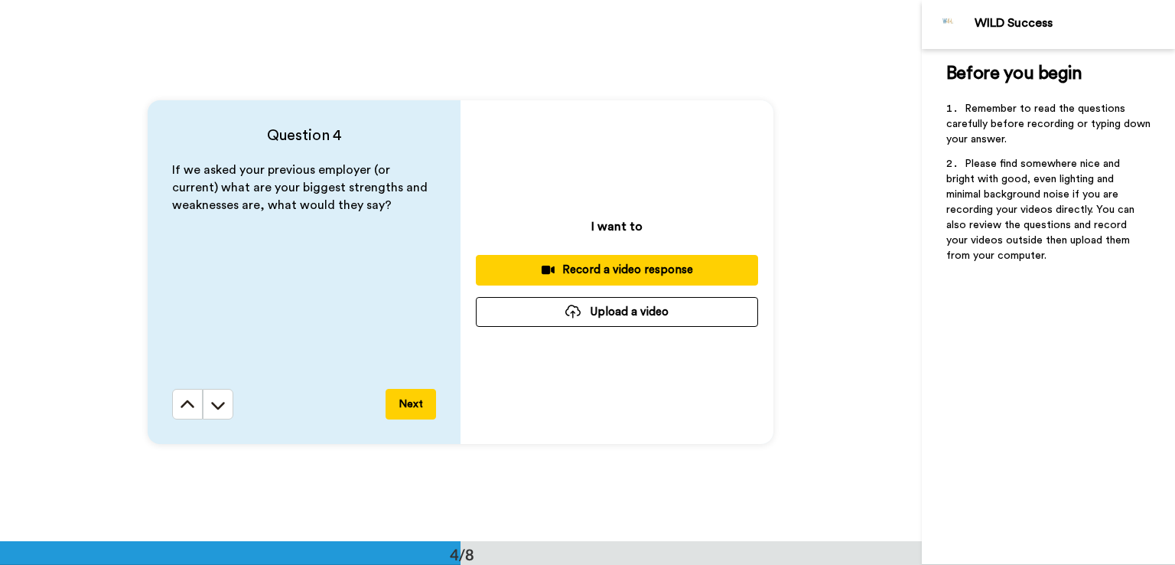
click at [643, 264] on div "Record a video response" at bounding box center [617, 270] width 258 height 16
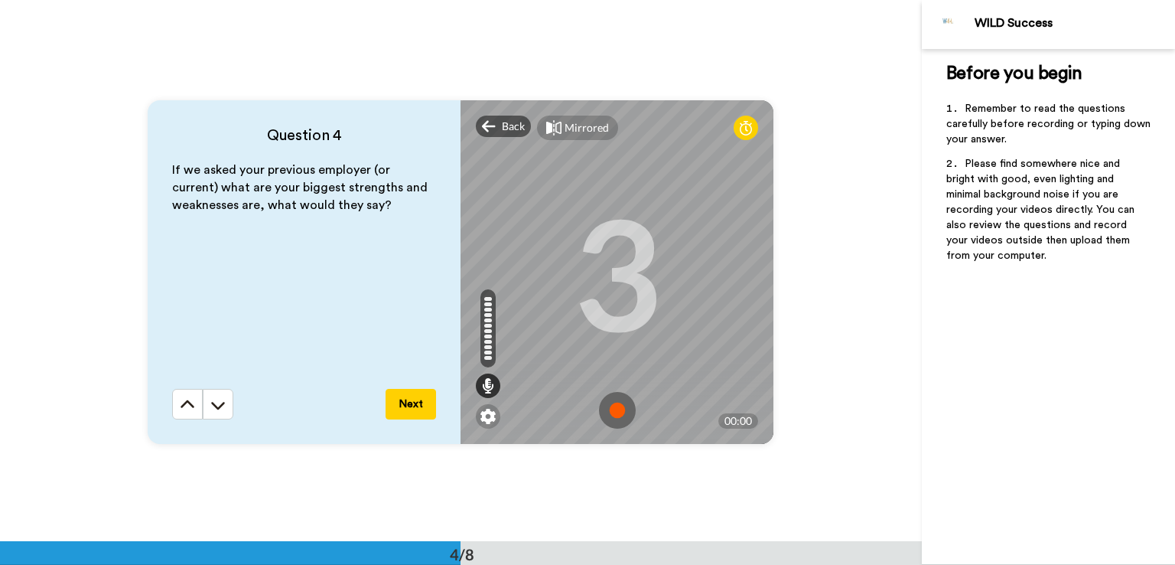
click at [612, 408] on img at bounding box center [617, 410] width 37 height 37
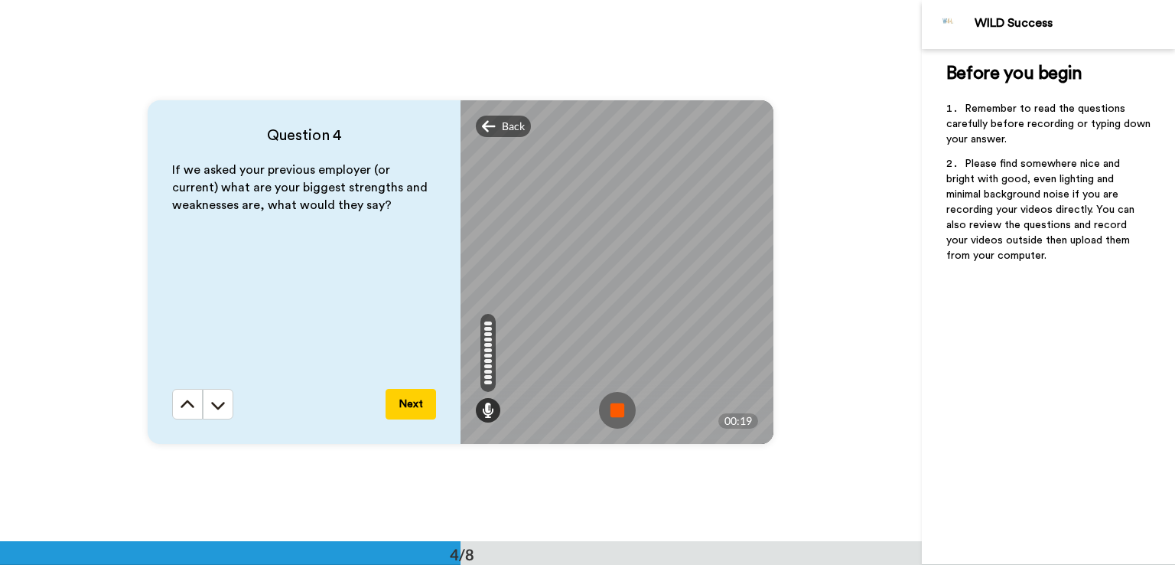
click at [604, 399] on img at bounding box center [617, 410] width 37 height 37
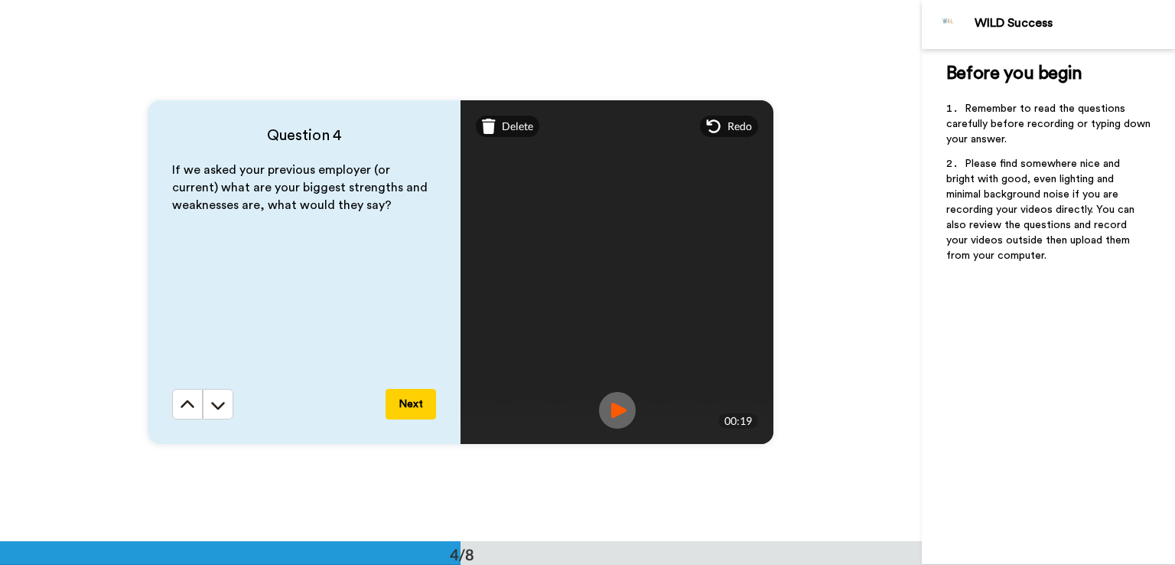
click at [615, 412] on img at bounding box center [617, 410] width 37 height 37
click at [407, 402] on button "Next" at bounding box center [411, 404] width 50 height 31
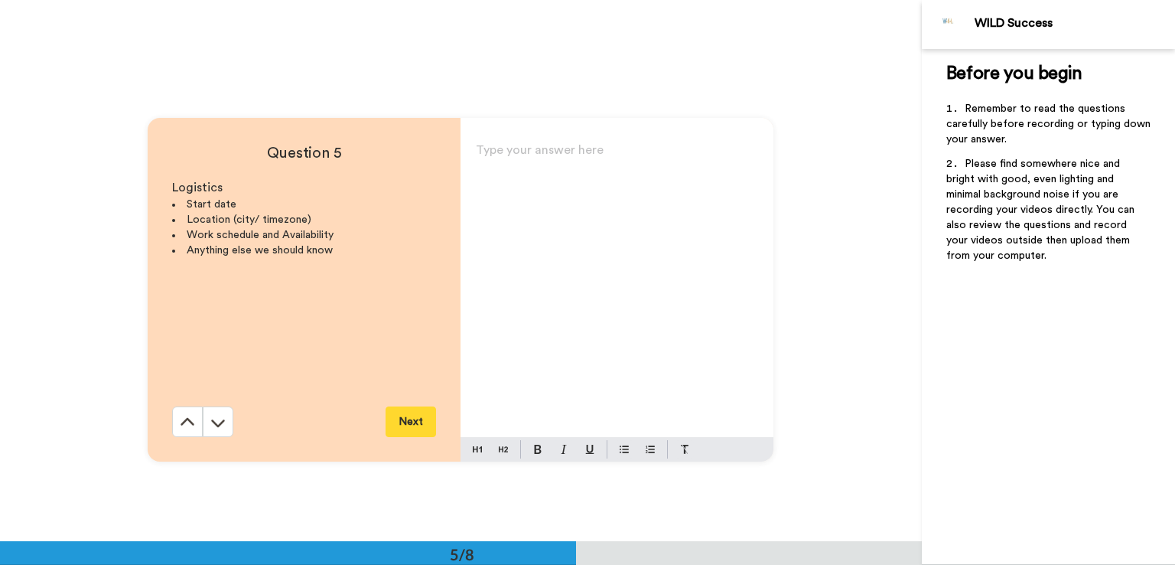
scroll to position [2163, 0]
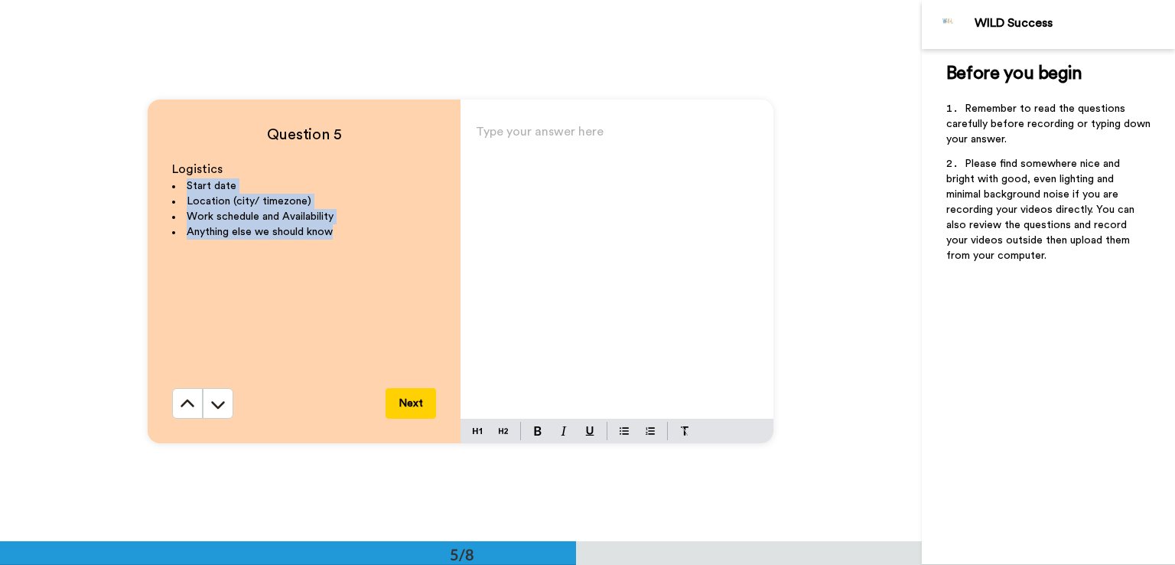
drag, startPoint x: 344, startPoint y: 231, endPoint x: 221, endPoint y: 205, distance: 125.9
click at [179, 184] on ul "Start date Location (city/ timezone) Work schedule and Availability Anything el…" at bounding box center [304, 208] width 264 height 61
copy ul "Start date Location (city/ timezone) Work schedule and Availability Anything el…"
click at [571, 149] on div "Type your answer here ﻿" at bounding box center [616, 270] width 313 height 298
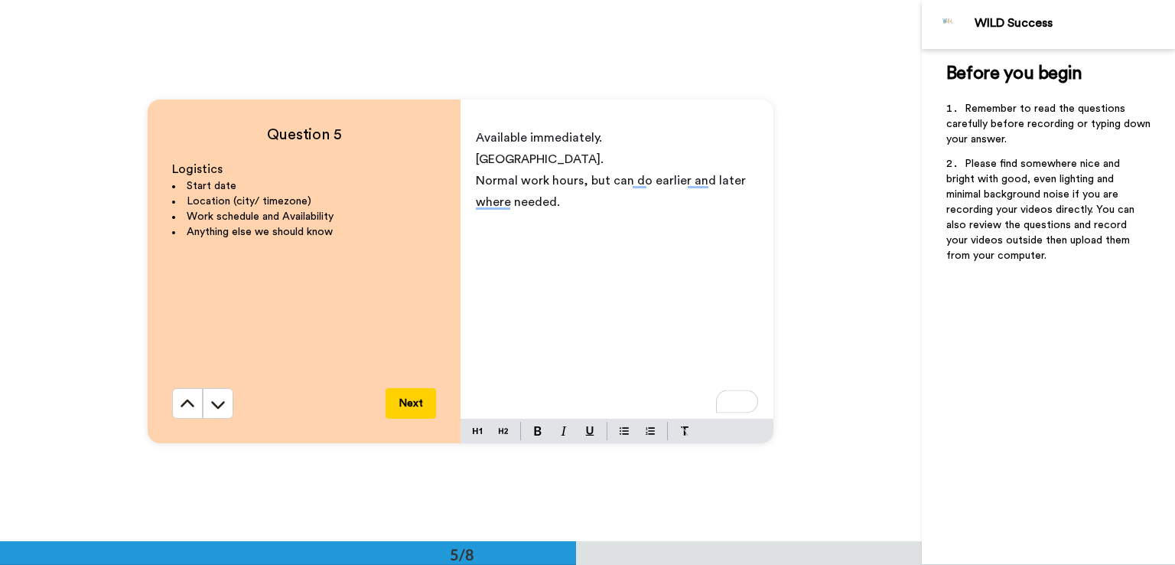
click at [402, 406] on button "Next" at bounding box center [411, 403] width 50 height 31
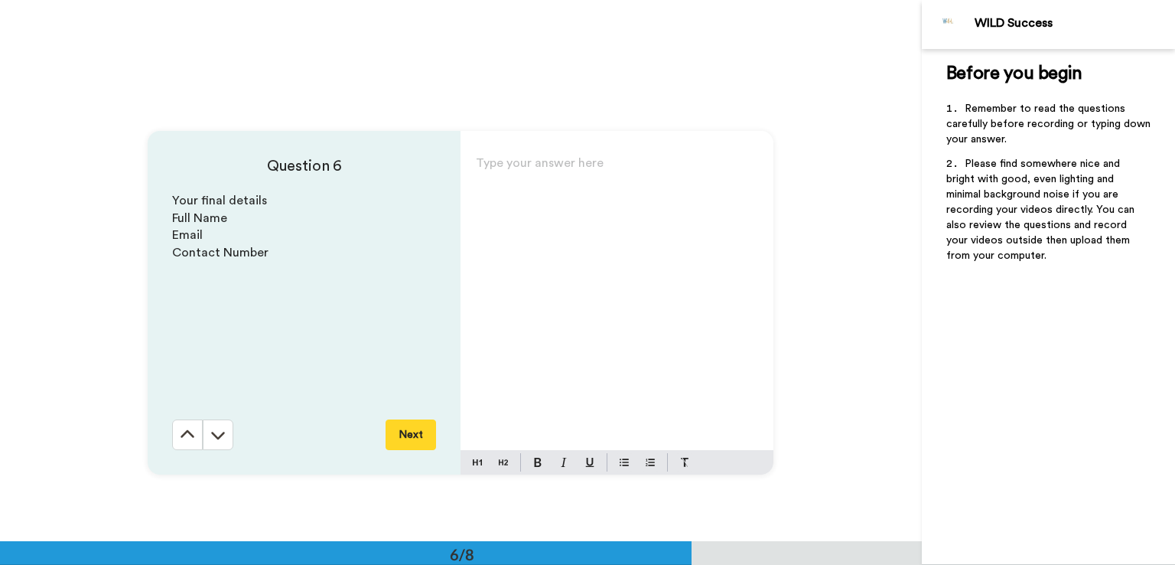
scroll to position [2704, 0]
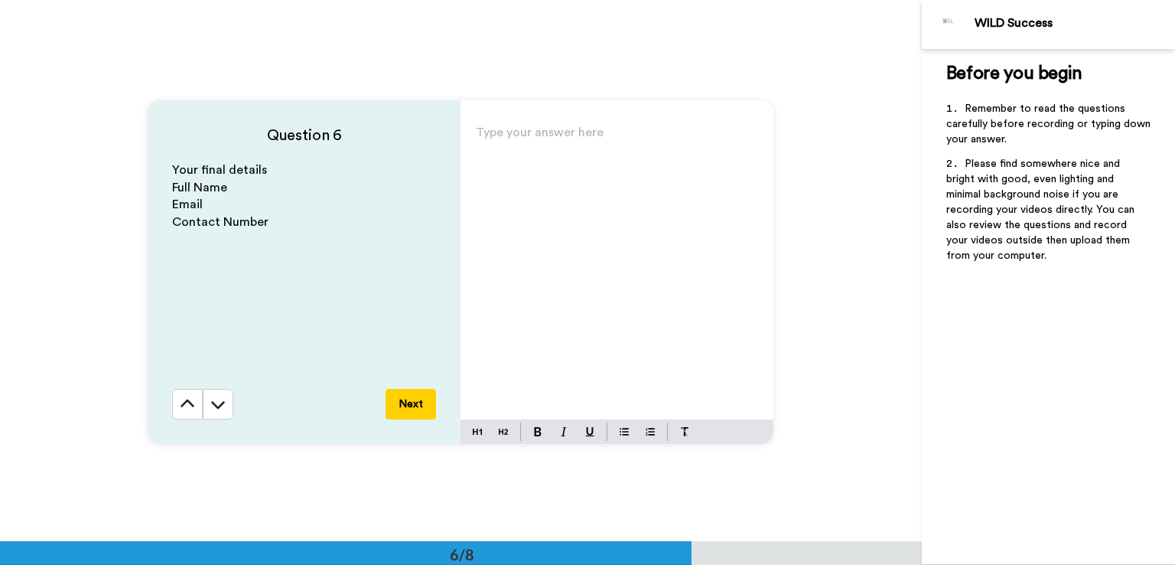
click at [523, 174] on div "Type your answer here ﻿" at bounding box center [616, 271] width 313 height 298
click at [405, 408] on button "Next" at bounding box center [411, 404] width 50 height 31
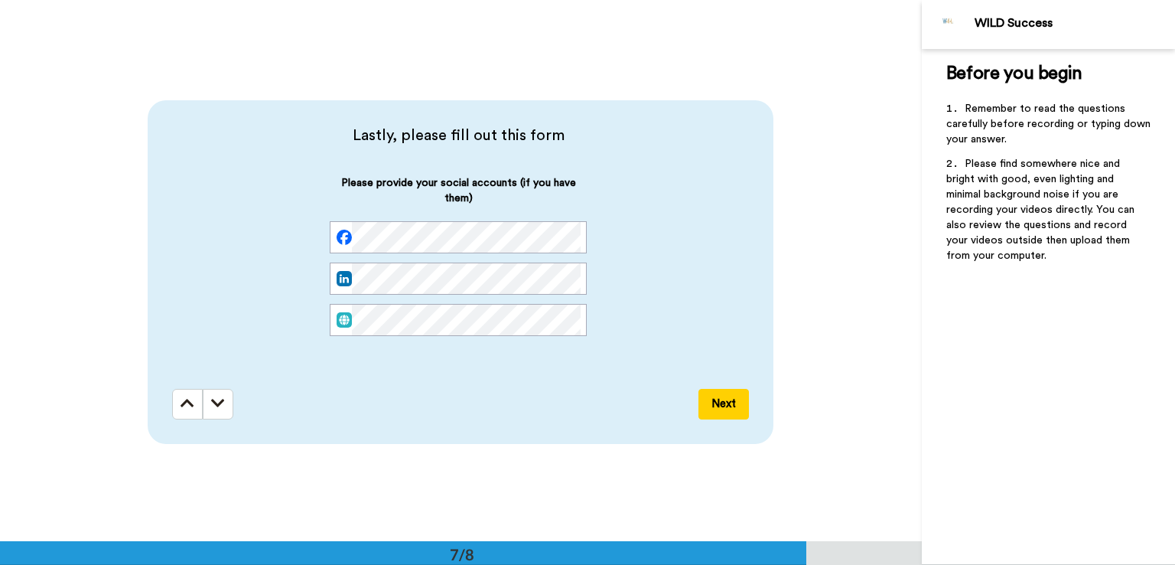
scroll to position [0, 44]
click at [722, 399] on button "Next" at bounding box center [723, 404] width 50 height 31
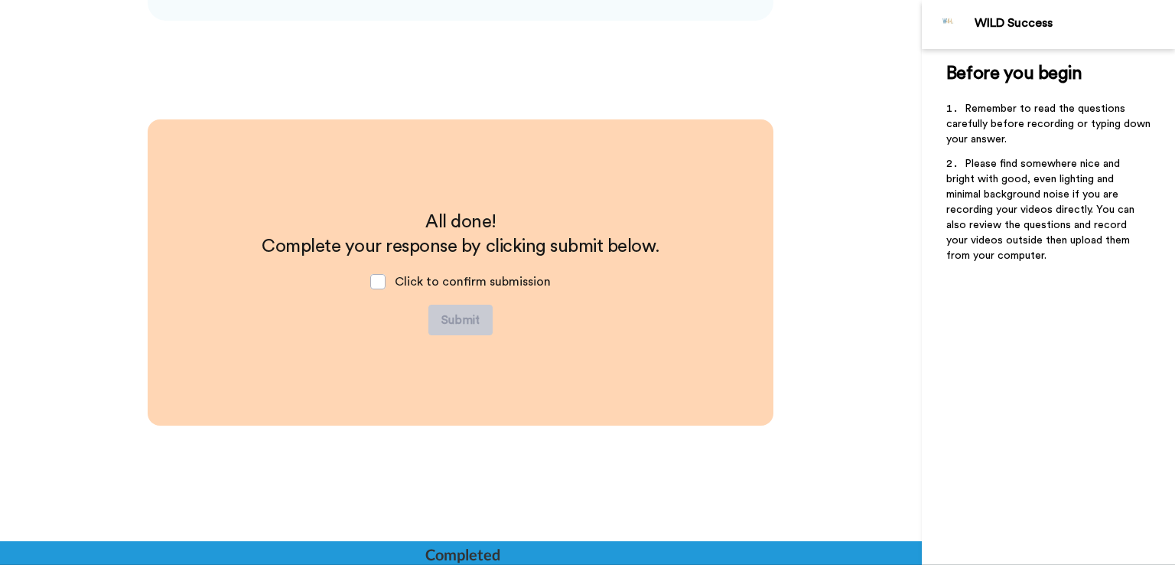
scroll to position [3669, 0]
click at [366, 280] on div "Click to confirm submission" at bounding box center [460, 281] width 205 height 46
click at [376, 278] on span at bounding box center [377, 280] width 15 height 15
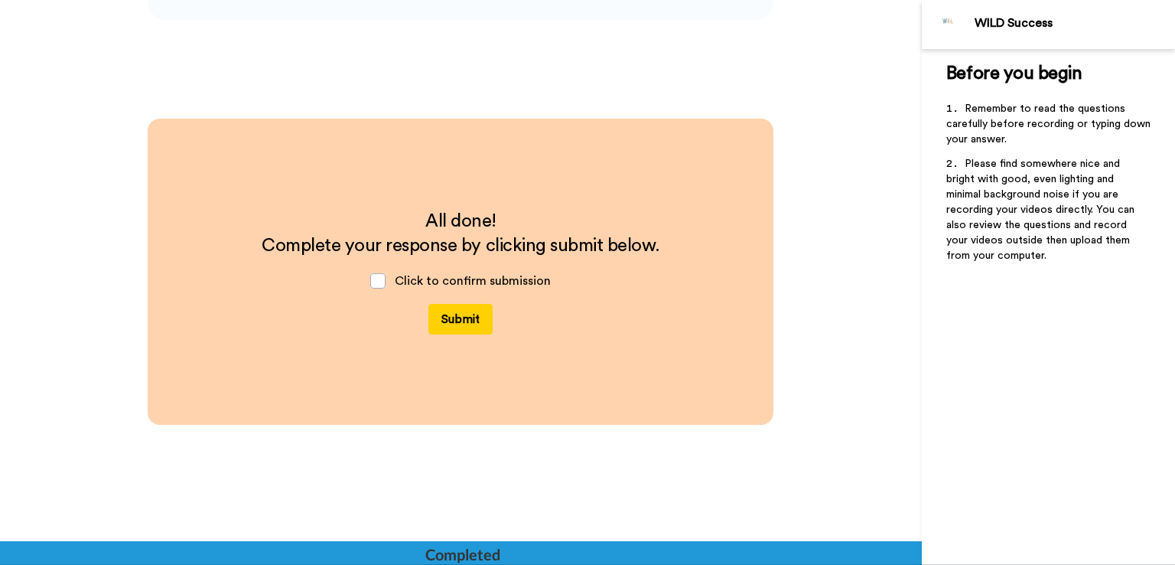
click at [462, 314] on button "Submit" at bounding box center [460, 319] width 64 height 31
